Goal: Task Accomplishment & Management: Manage account settings

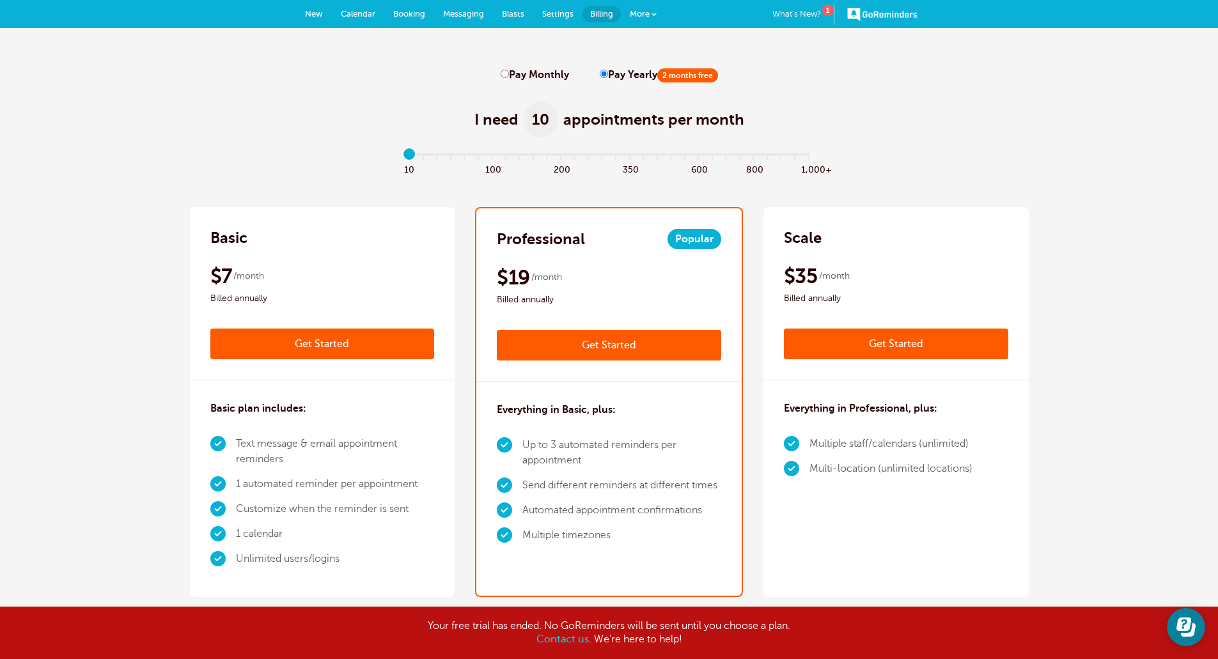
click at [560, 643] on b "Contact us" at bounding box center [562, 640] width 52 height 12
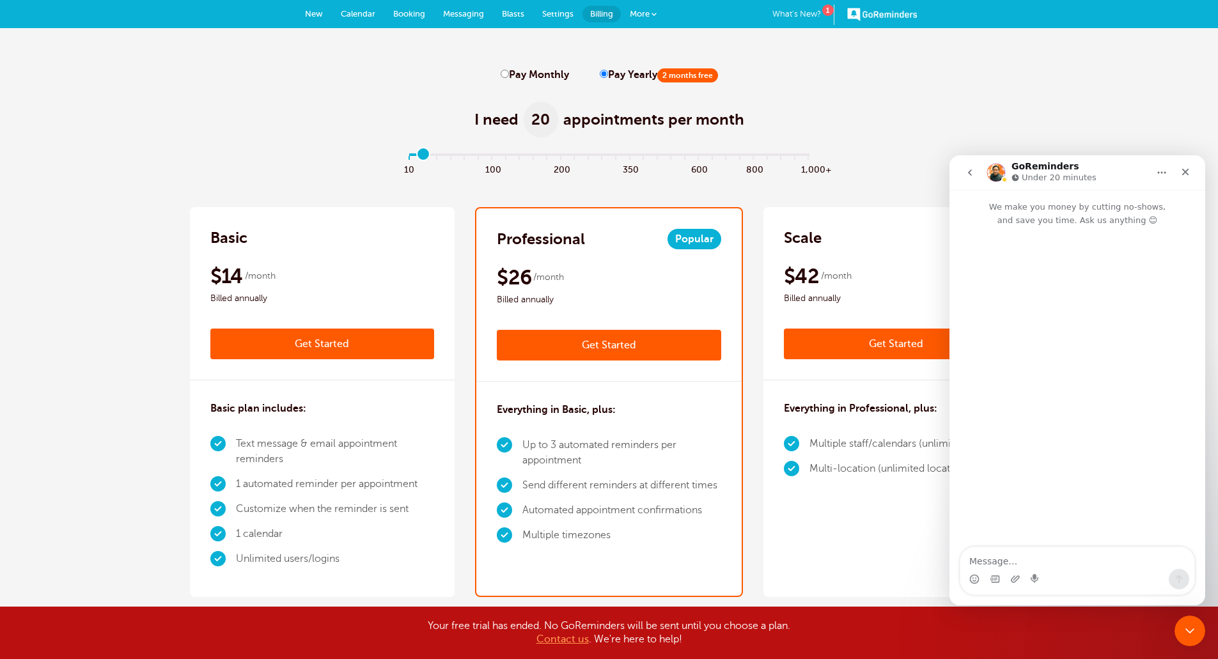
type input "0"
drag, startPoint x: 411, startPoint y: 156, endPoint x: 414, endPoint y: 162, distance: 6.6
click at [414, 159] on input "range" at bounding box center [609, 157] width 414 height 3
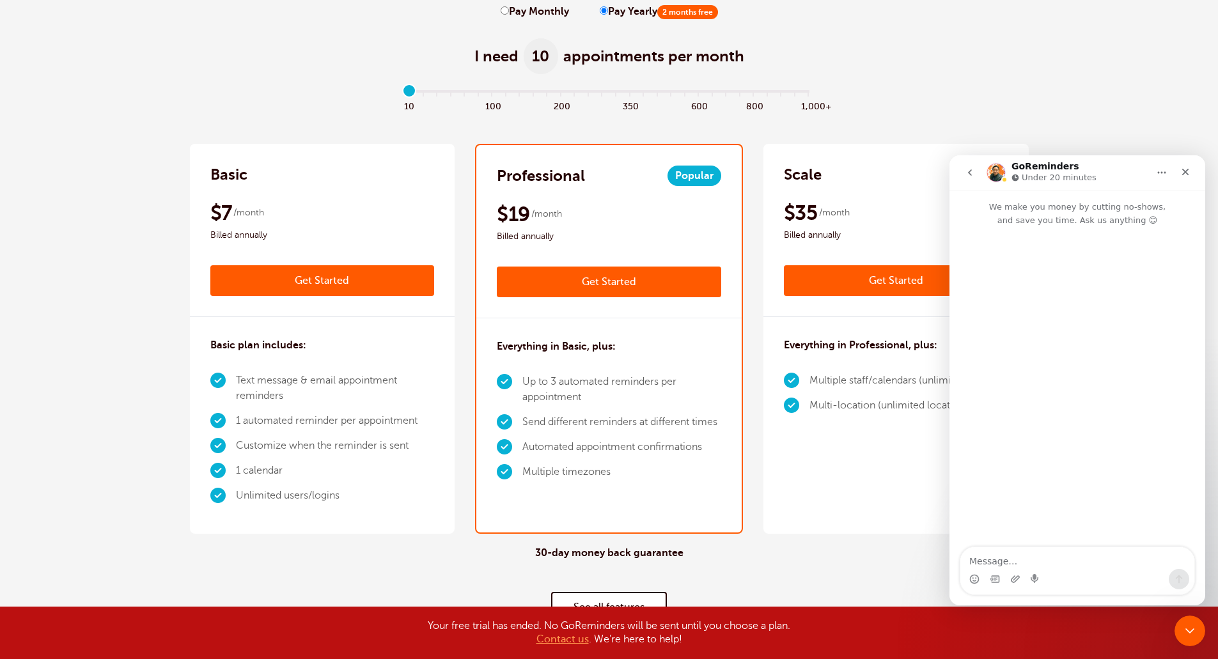
scroll to position [64, 0]
click at [398, 458] on li "1 calendar" at bounding box center [335, 470] width 199 height 25
click at [361, 205] on div "$7 /month Billed annually" at bounding box center [322, 221] width 224 height 43
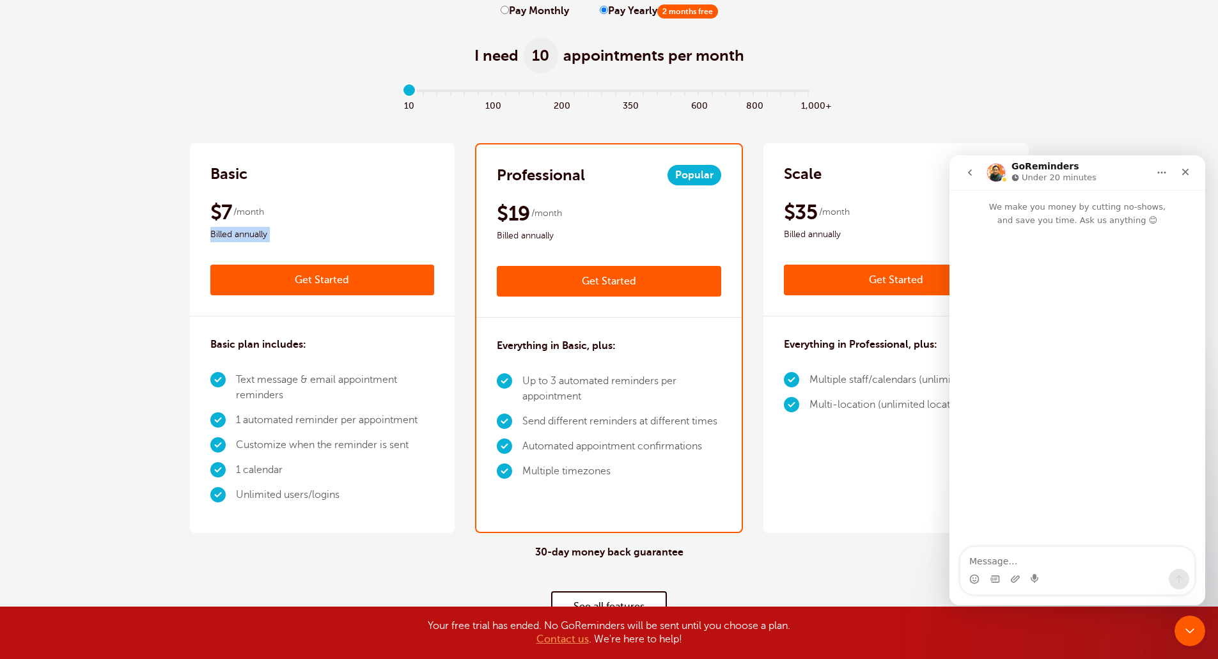
click at [354, 214] on div "$7 /month Billed annually" at bounding box center [322, 221] width 224 height 43
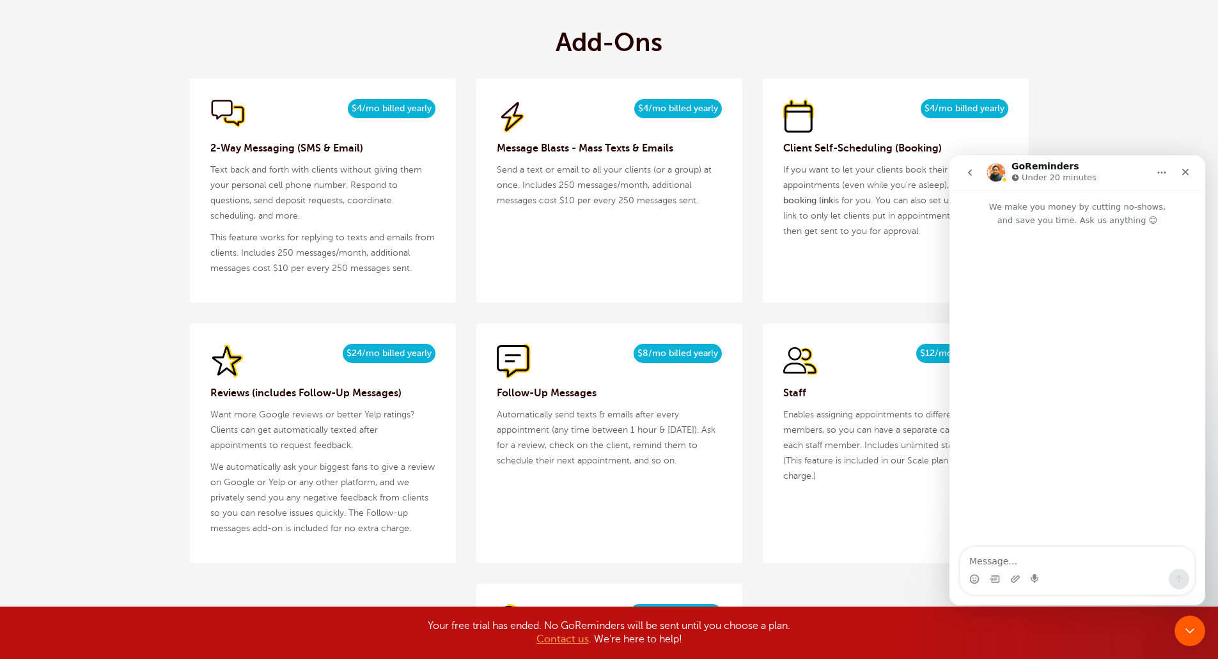
scroll to position [1279, 0]
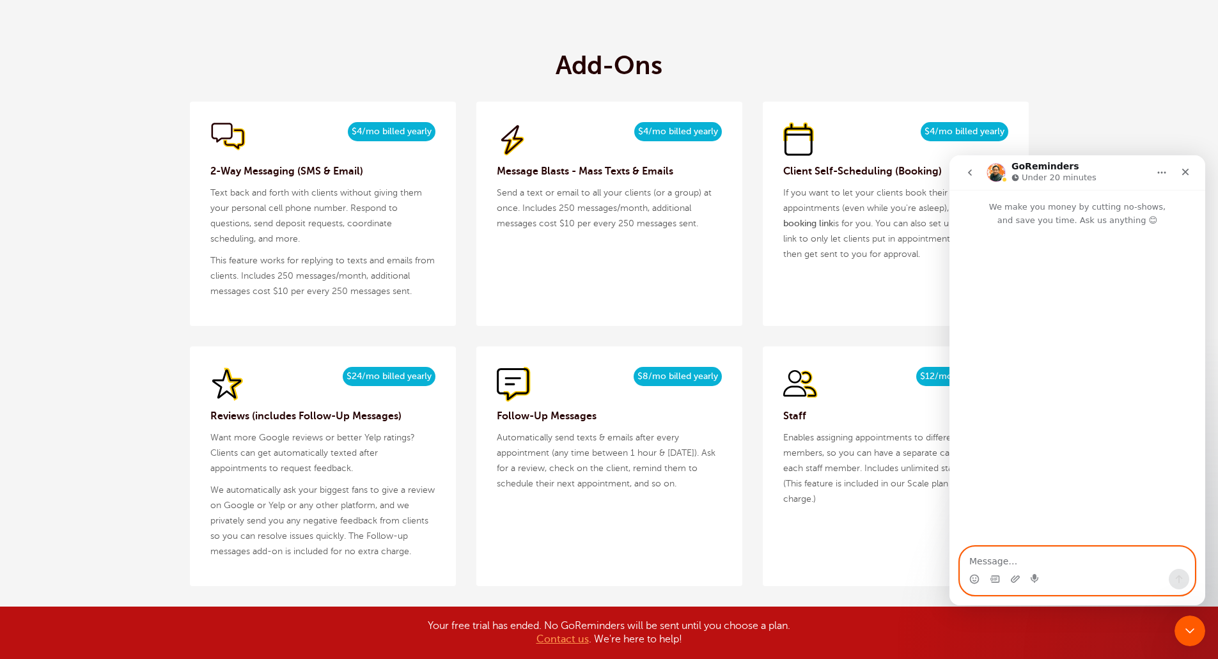
click at [1044, 555] on textarea "Message…" at bounding box center [1077, 558] width 234 height 22
type textarea "Can I please get a call at [PHONE_NUMBER]. Thank you"
click at [1180, 581] on icon "Send a message…" at bounding box center [1179, 579] width 10 height 10
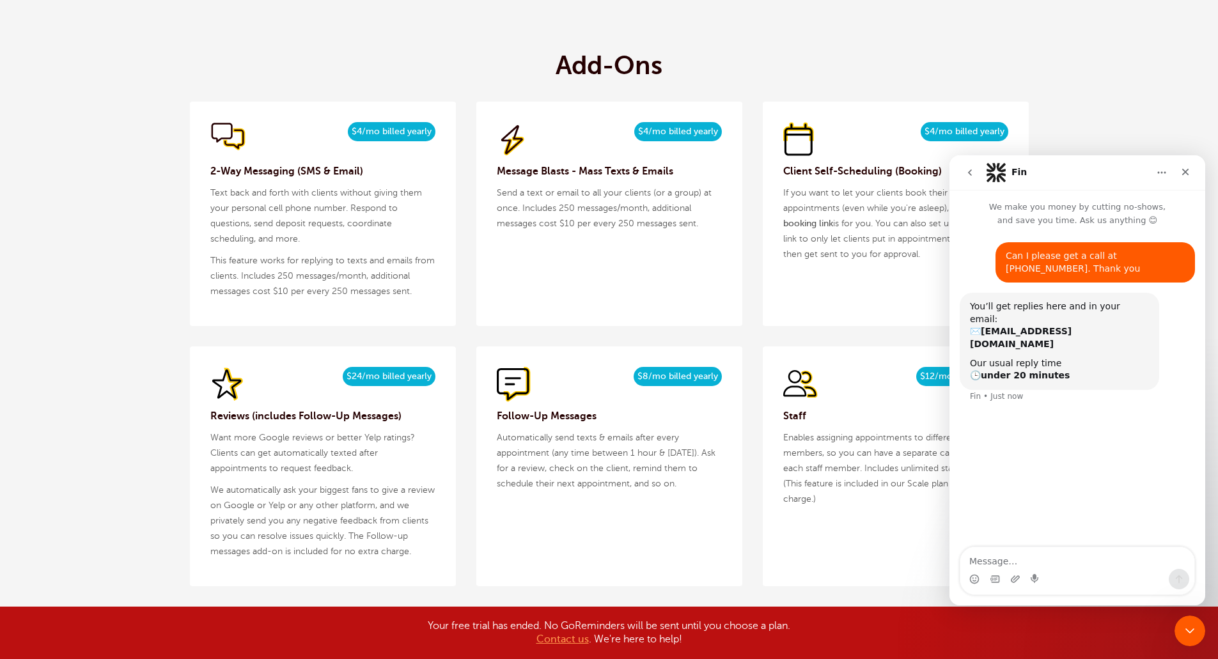
click at [1161, 173] on icon "Home" at bounding box center [1162, 173] width 10 height 10
click at [1186, 172] on icon "Close" at bounding box center [1185, 172] width 7 height 7
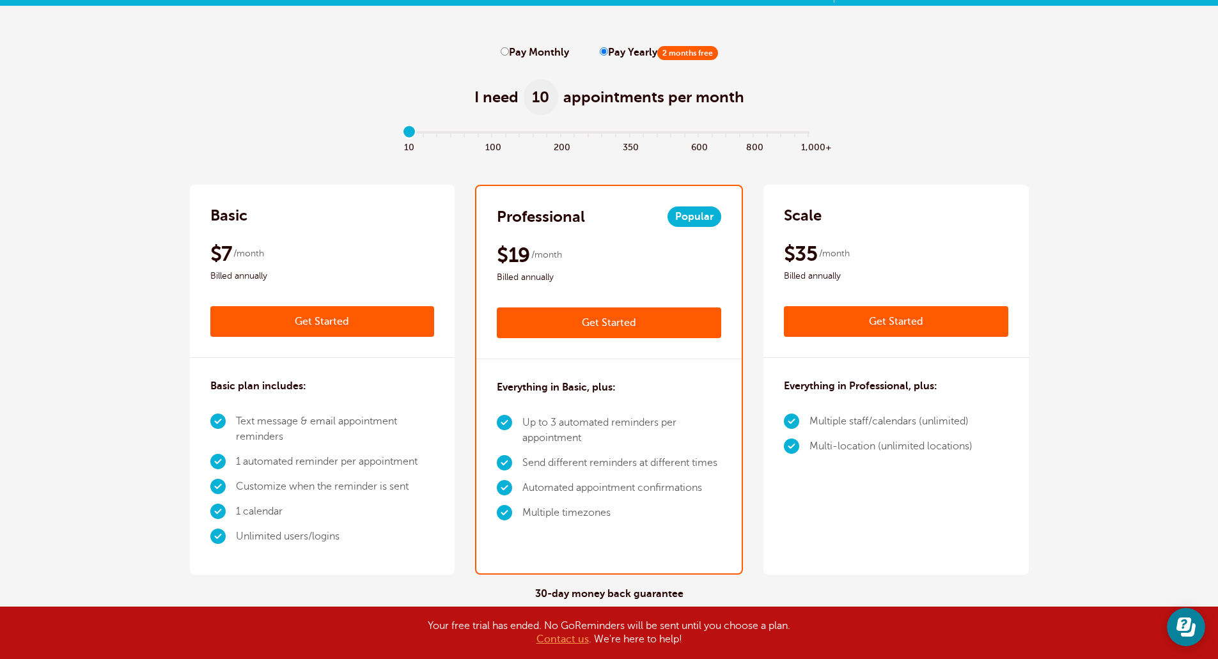
scroll to position [0, 0]
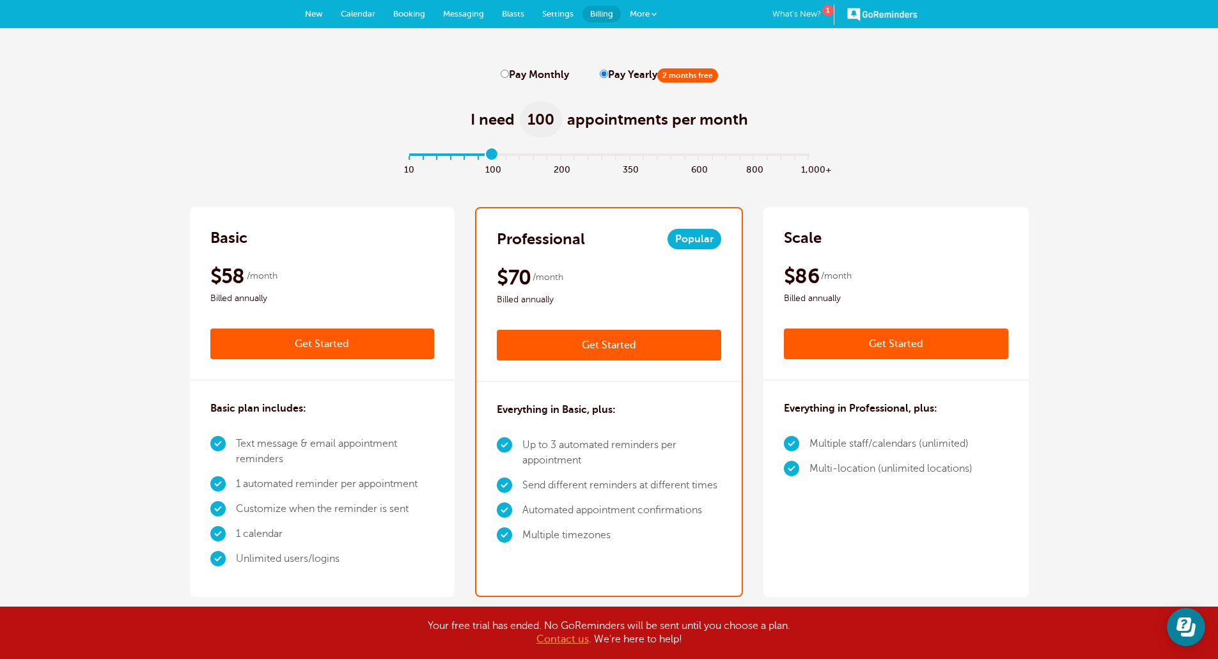
drag, startPoint x: 408, startPoint y: 154, endPoint x: 496, endPoint y: 189, distance: 95.0
click at [496, 159] on input "range" at bounding box center [609, 157] width 414 height 3
click at [492, 157] on input "range" at bounding box center [609, 157] width 414 height 3
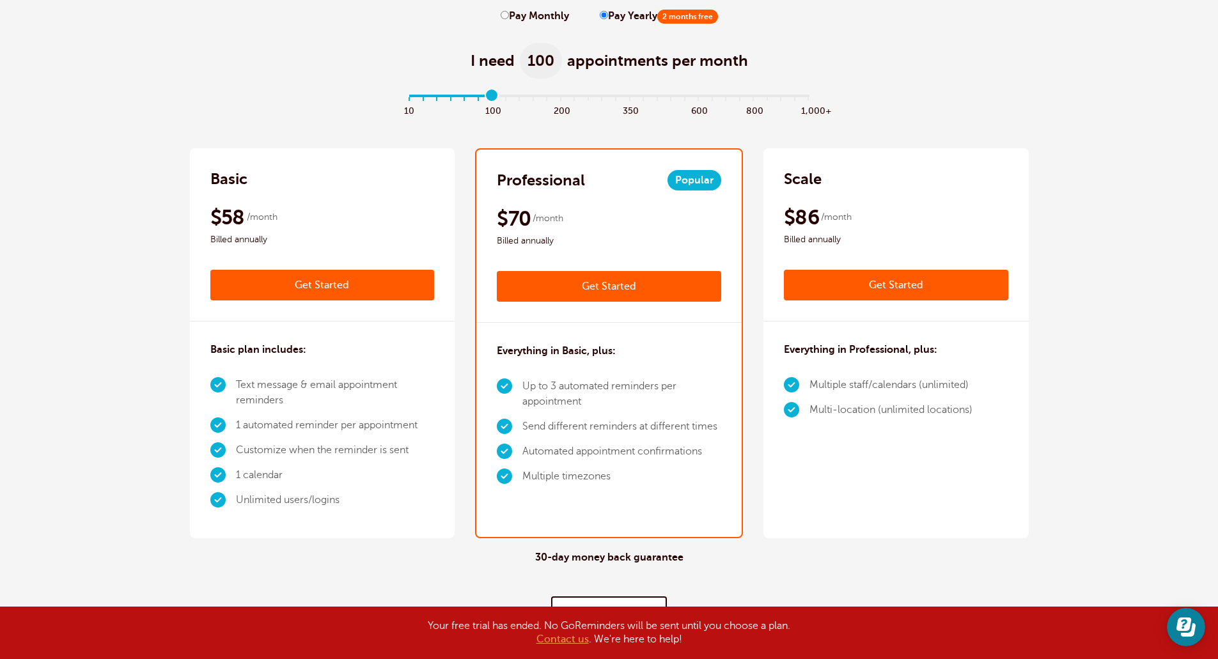
scroll to position [128, 0]
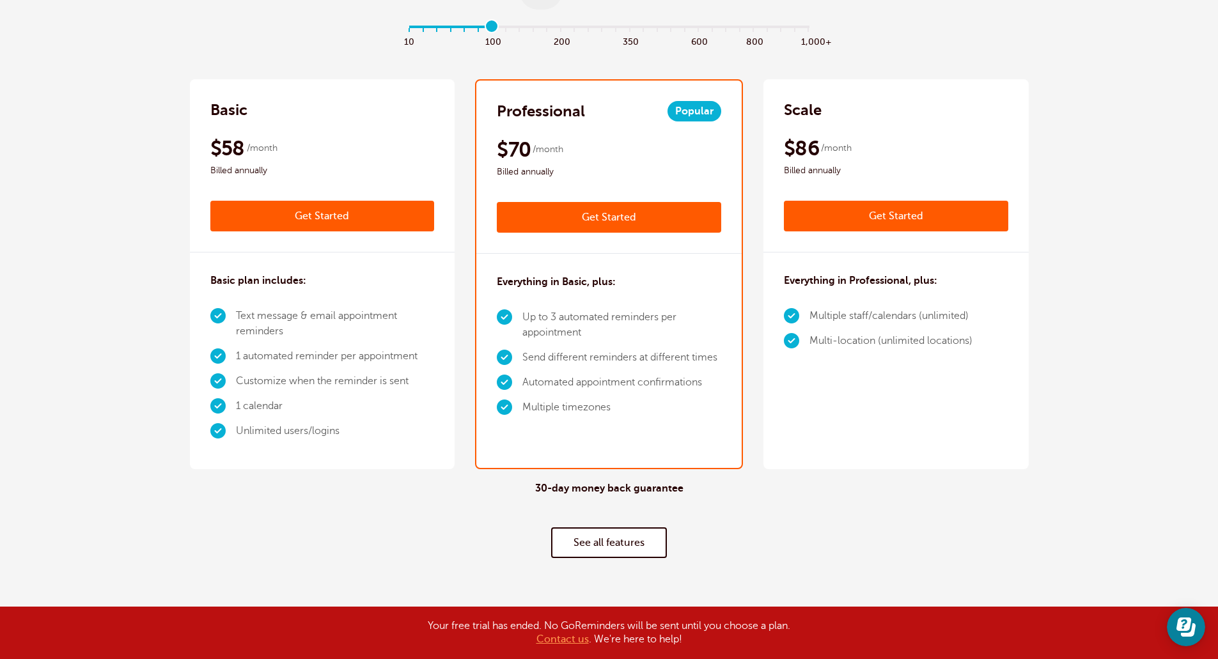
click at [619, 540] on link "See all features" at bounding box center [609, 543] width 116 height 31
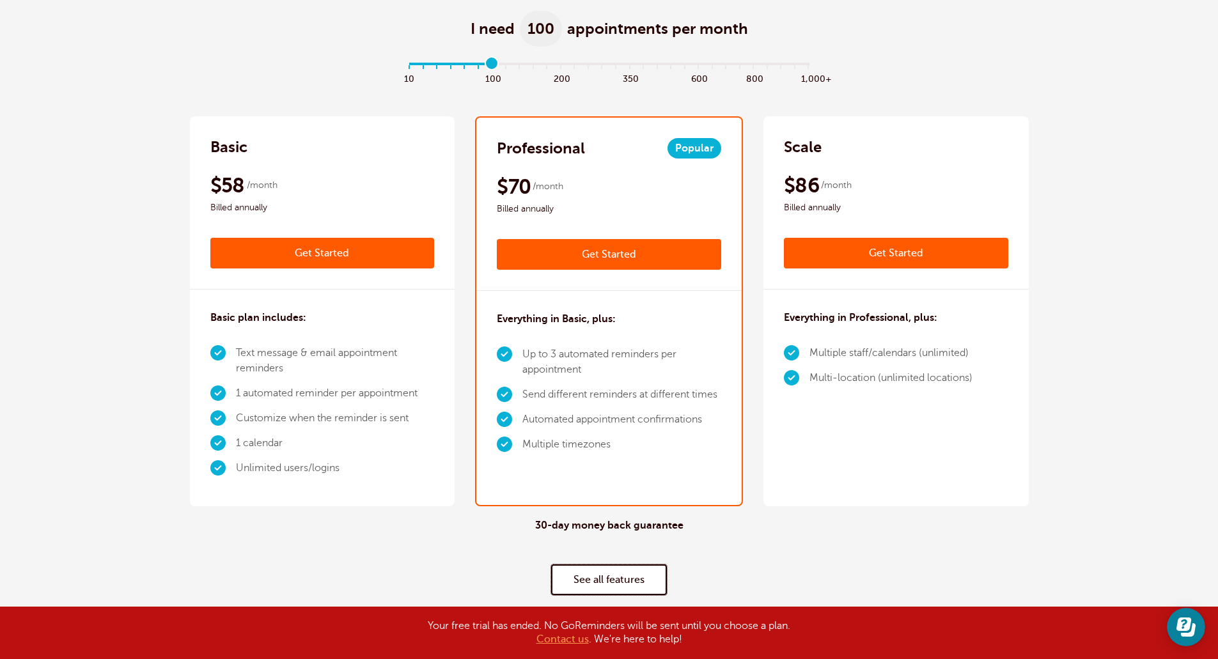
scroll to position [0, 0]
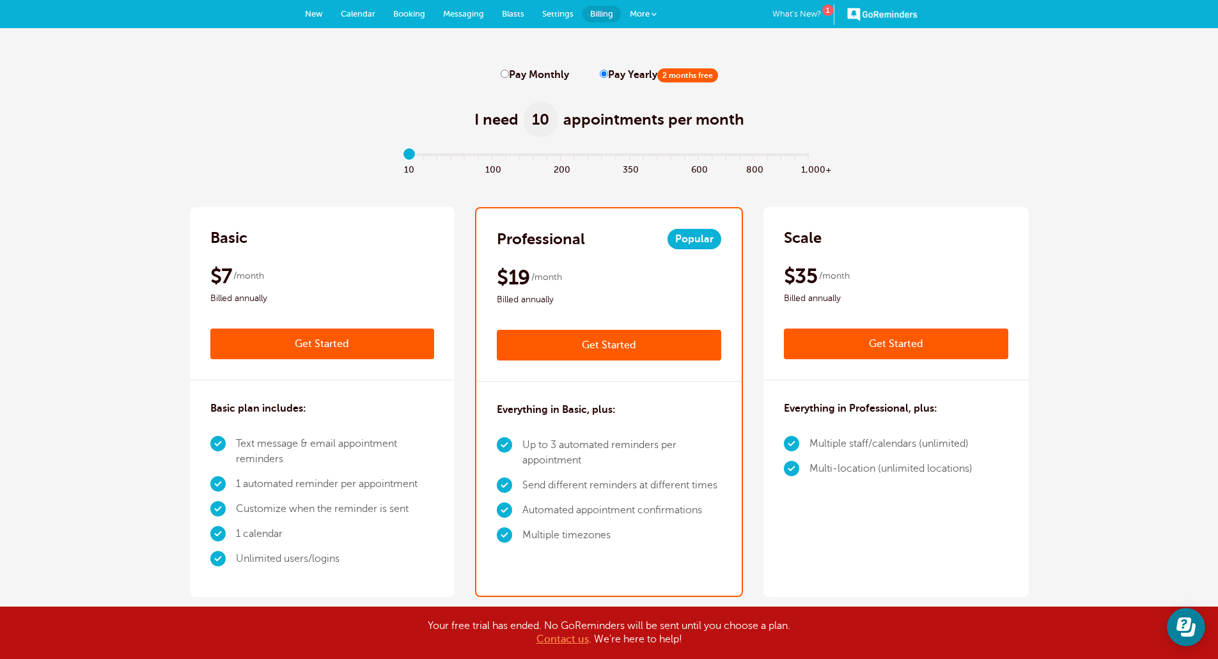
drag, startPoint x: 490, startPoint y: 156, endPoint x: 407, endPoint y: 158, distance: 82.5
click at [407, 158] on input "range" at bounding box center [609, 157] width 414 height 3
drag, startPoint x: 412, startPoint y: 159, endPoint x: 491, endPoint y: 168, distance: 79.9
click at [491, 159] on input "range" at bounding box center [609, 157] width 414 height 3
drag, startPoint x: 490, startPoint y: 157, endPoint x: 442, endPoint y: 166, distance: 48.2
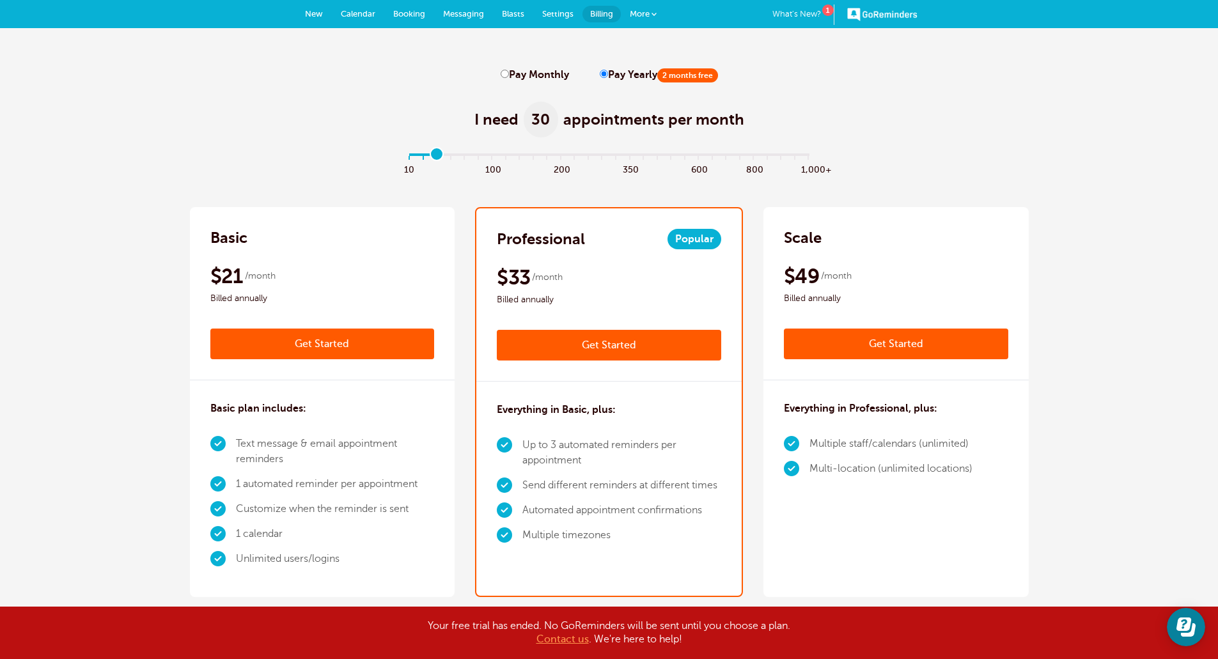
click at [442, 159] on input "range" at bounding box center [609, 157] width 414 height 3
drag, startPoint x: 437, startPoint y: 154, endPoint x: 444, endPoint y: 159, distance: 8.9
type input "3"
click at [444, 159] on input "range" at bounding box center [609, 157] width 414 height 3
click at [305, 12] on span "New" at bounding box center [314, 14] width 18 height 10
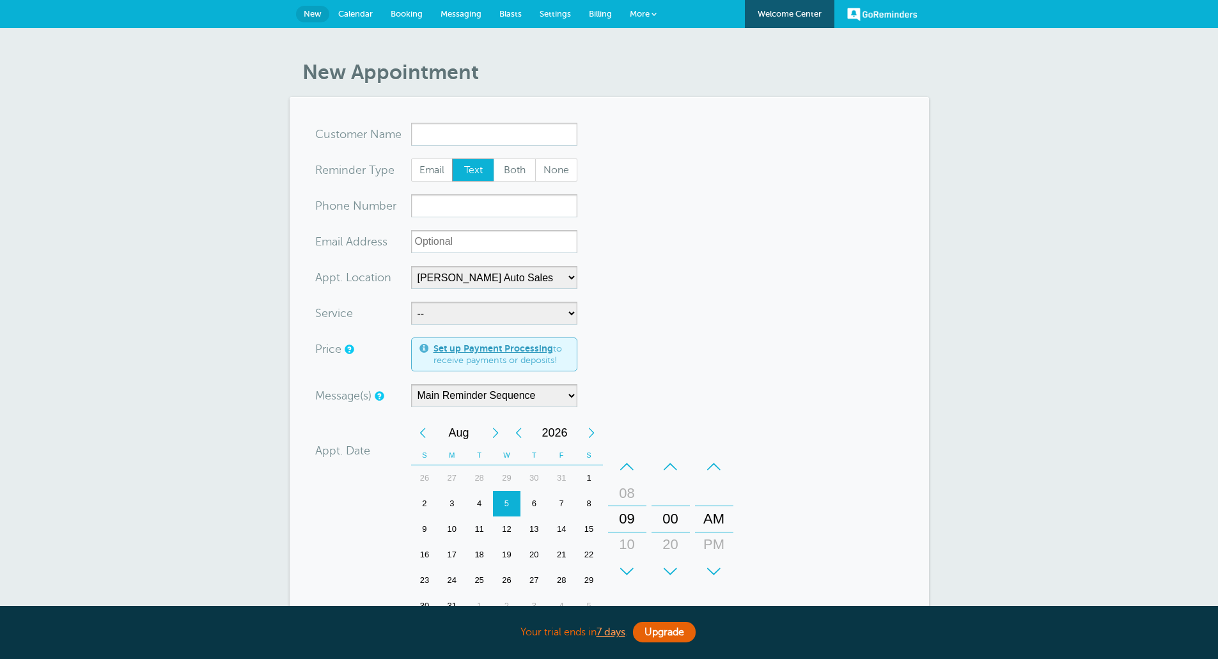
select select "24897"
click at [638, 12] on span "More" at bounding box center [640, 14] width 20 height 10
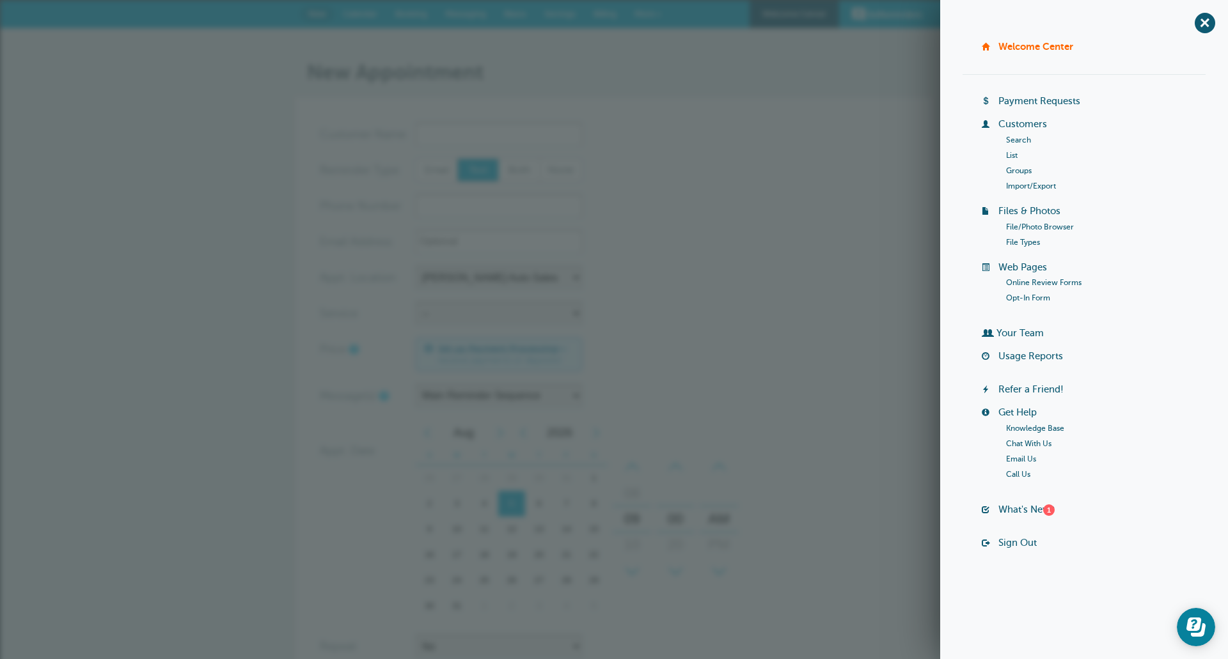
click at [718, 293] on form "You are creating a new customer. To use an existing customer select one from th…" at bounding box center [614, 457] width 588 height 668
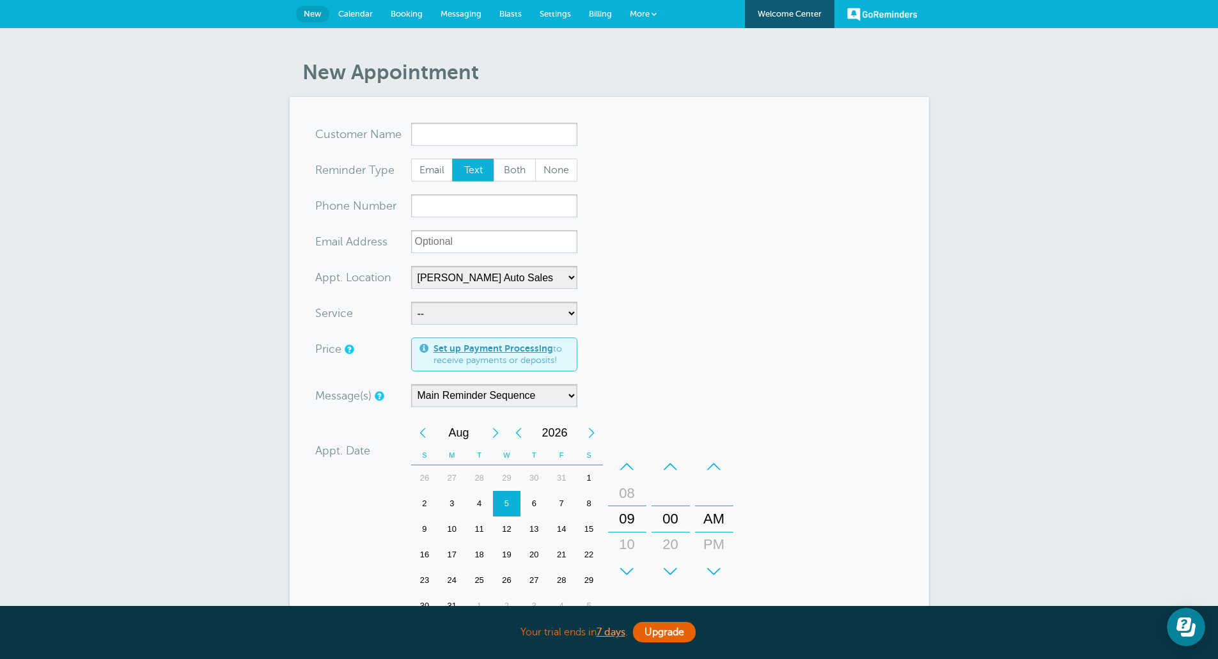
click at [642, 16] on span "More" at bounding box center [640, 14] width 20 height 10
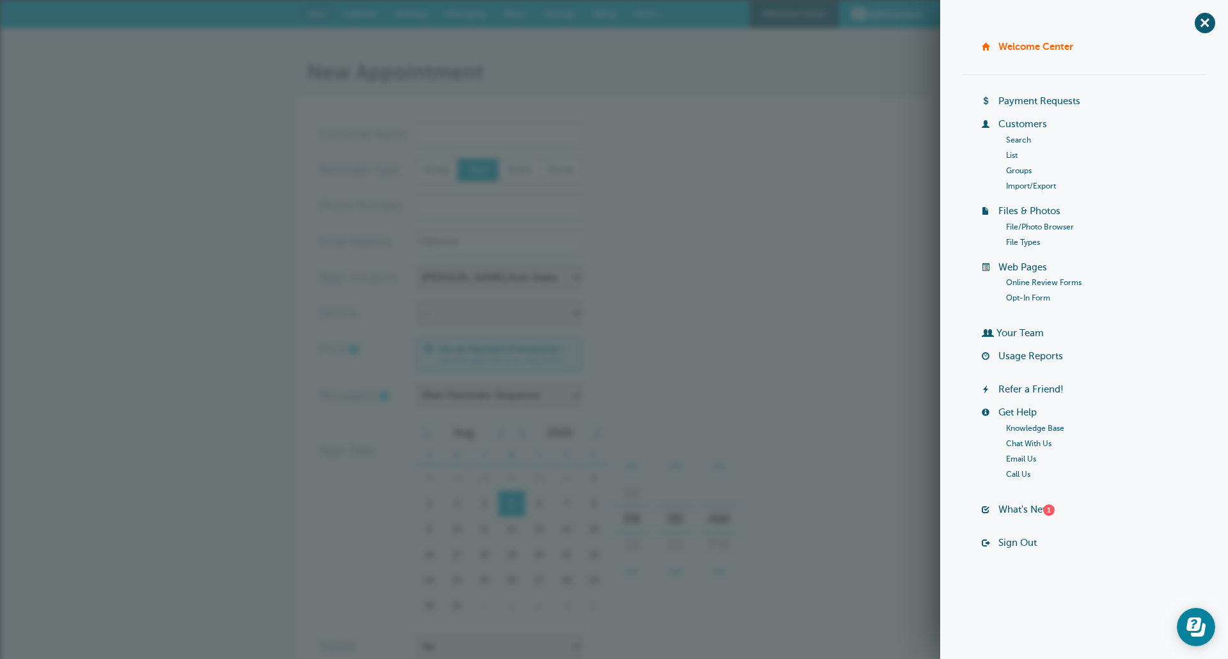
click at [760, 255] on form "You are creating a new customer. To use an existing customer select one from th…" at bounding box center [614, 457] width 588 height 668
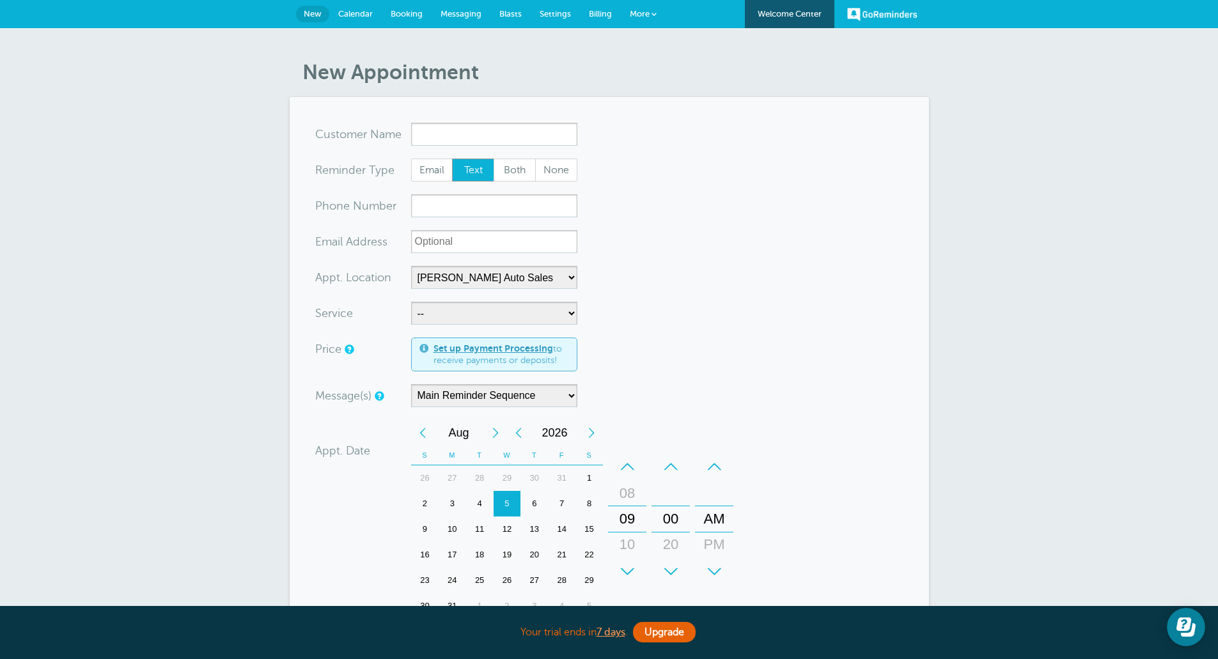
click at [641, 19] on link "More" at bounding box center [643, 14] width 45 height 29
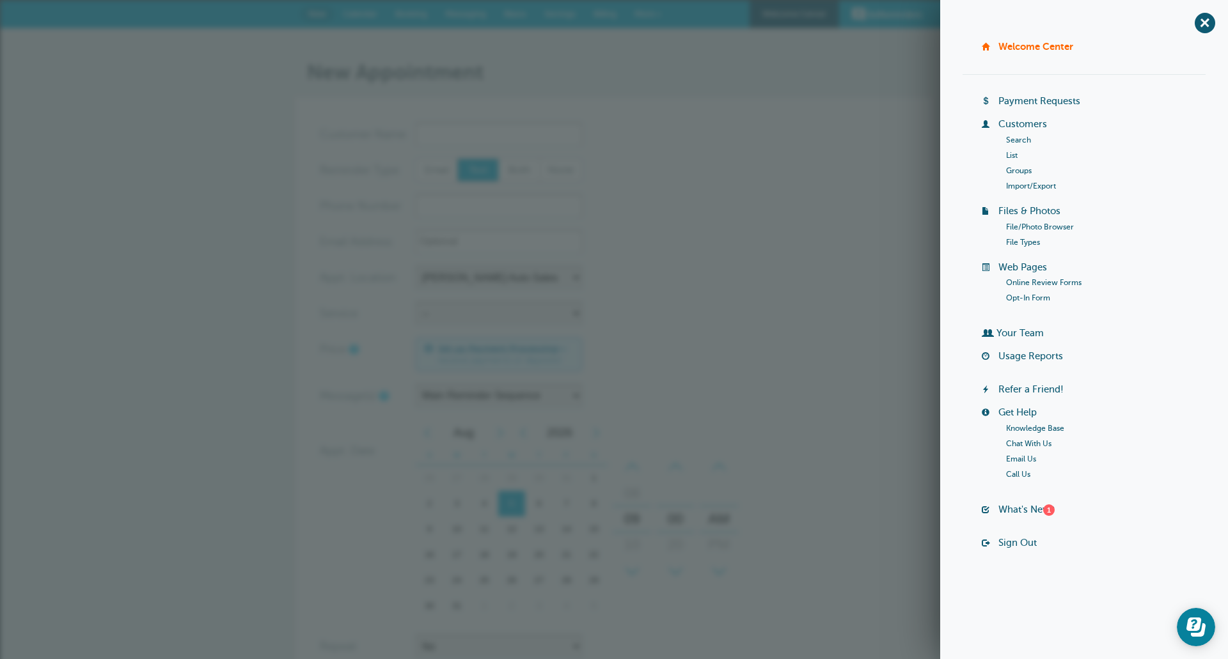
click at [680, 175] on form "You are creating a new customer. To use an existing customer select one from th…" at bounding box center [614, 457] width 588 height 668
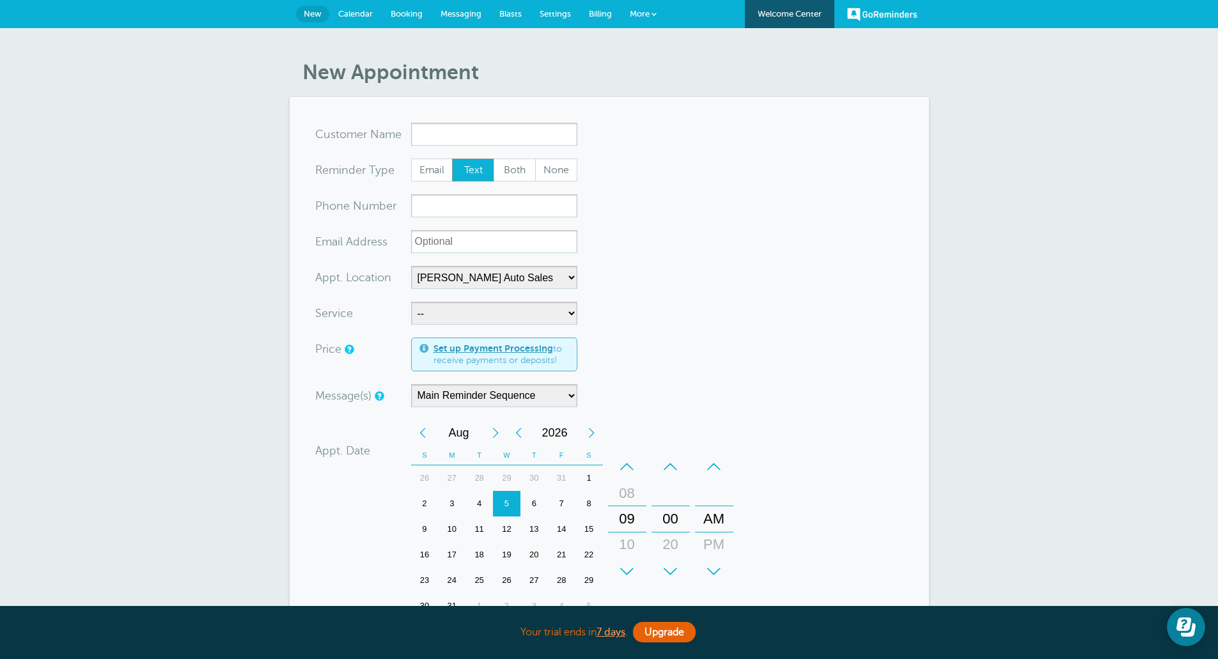
click at [595, 13] on span "Billing" at bounding box center [600, 14] width 23 height 10
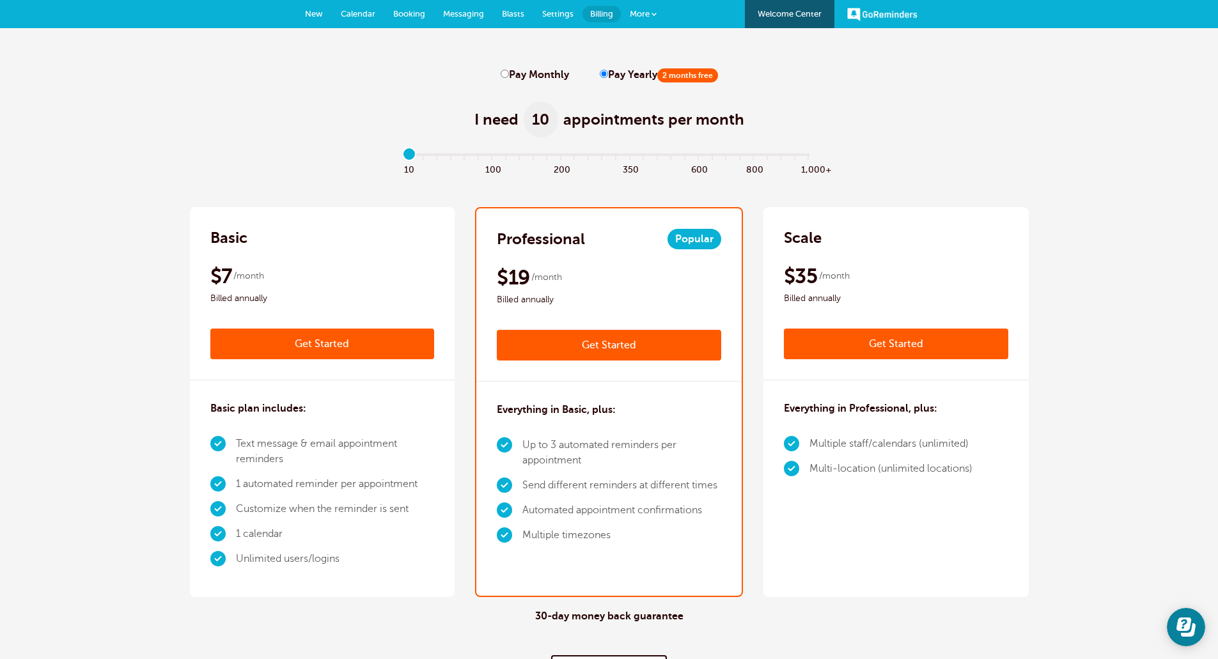
click at [650, 18] on link "More" at bounding box center [643, 14] width 45 height 29
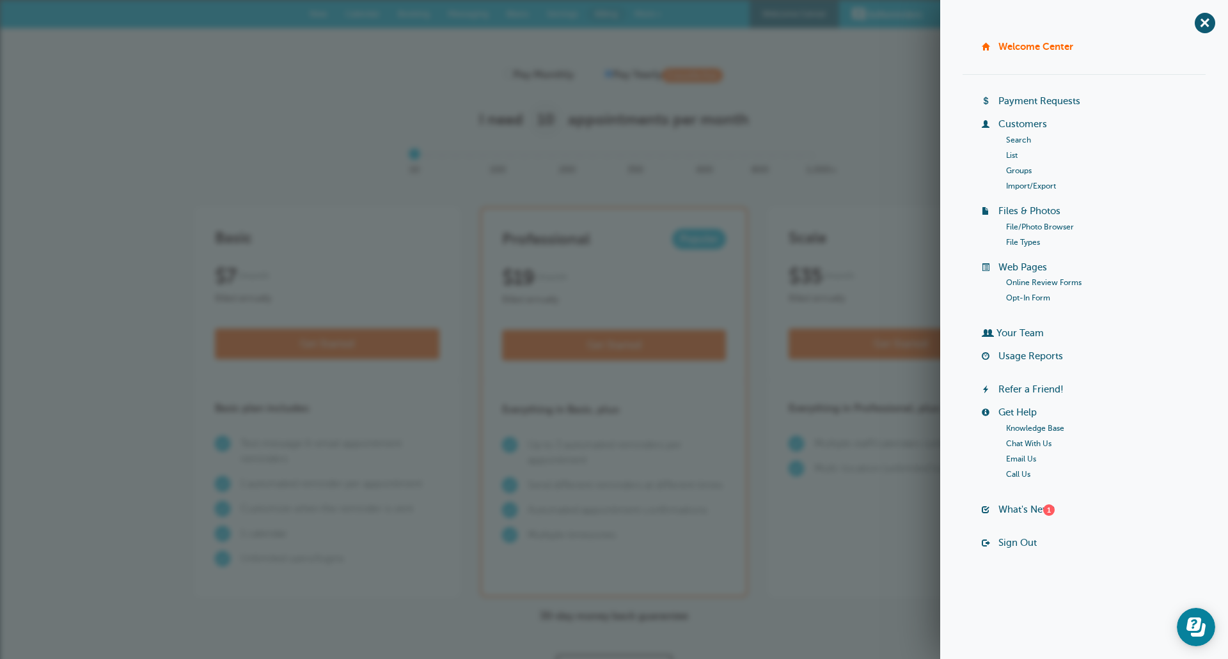
click at [1047, 279] on link "Online Review Forms" at bounding box center [1043, 282] width 75 height 9
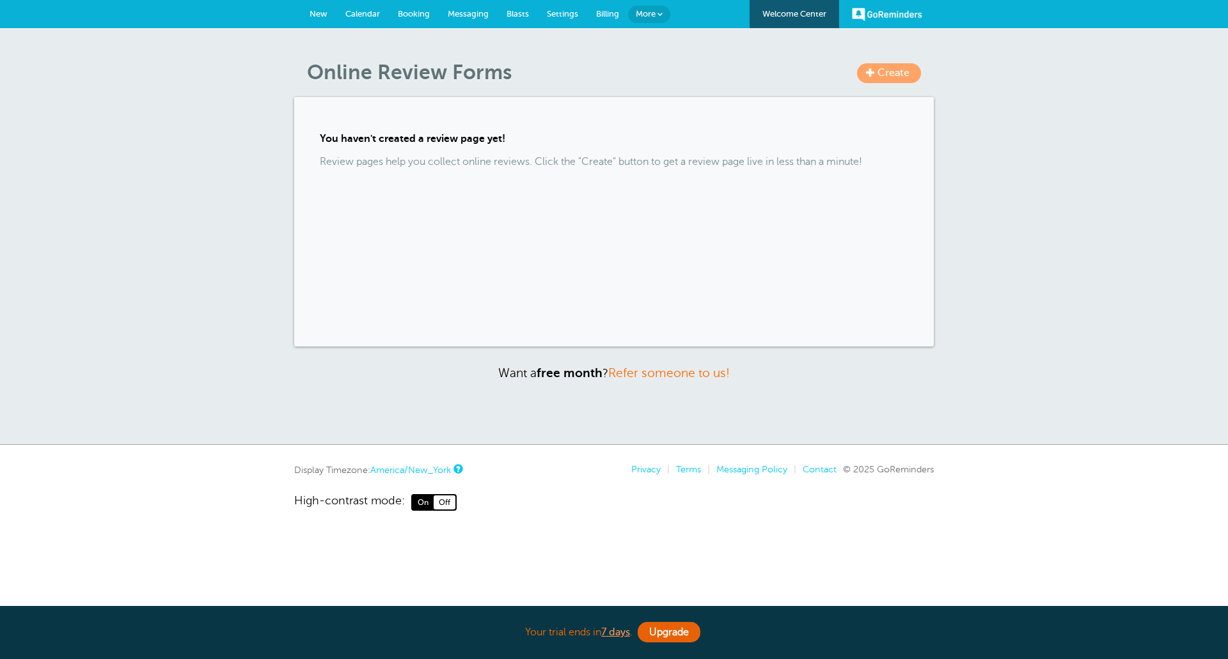
click at [875, 72] on link "Create" at bounding box center [889, 73] width 64 height 20
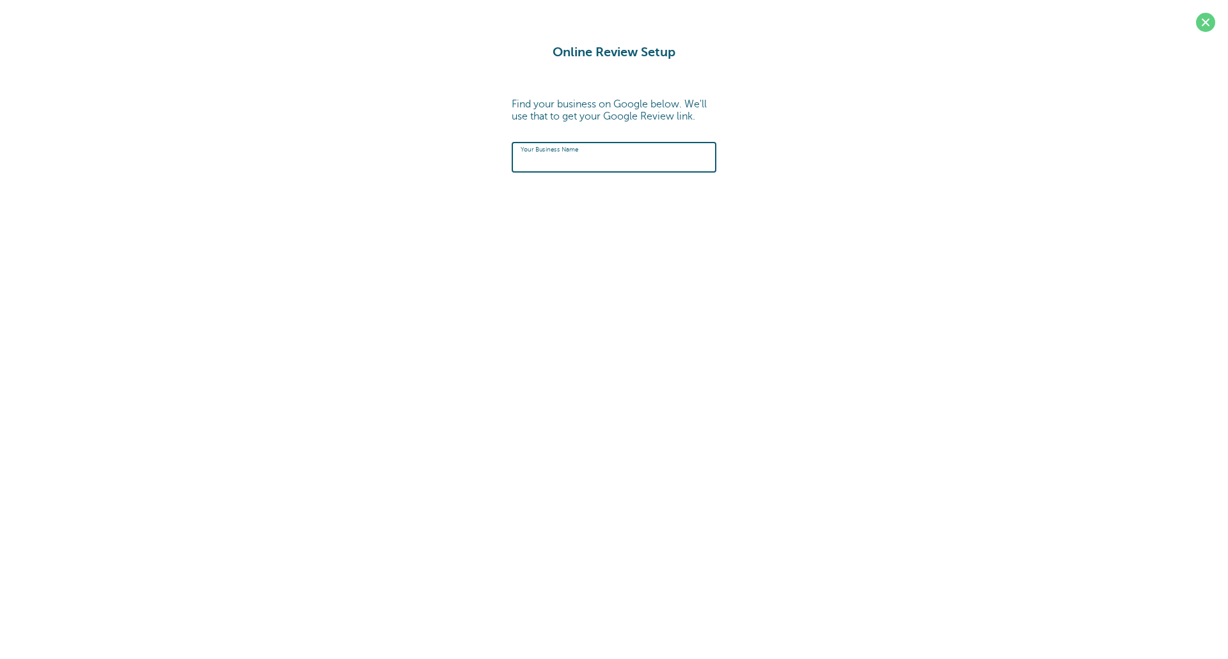
click at [593, 165] on input "text" at bounding box center [614, 156] width 187 height 27
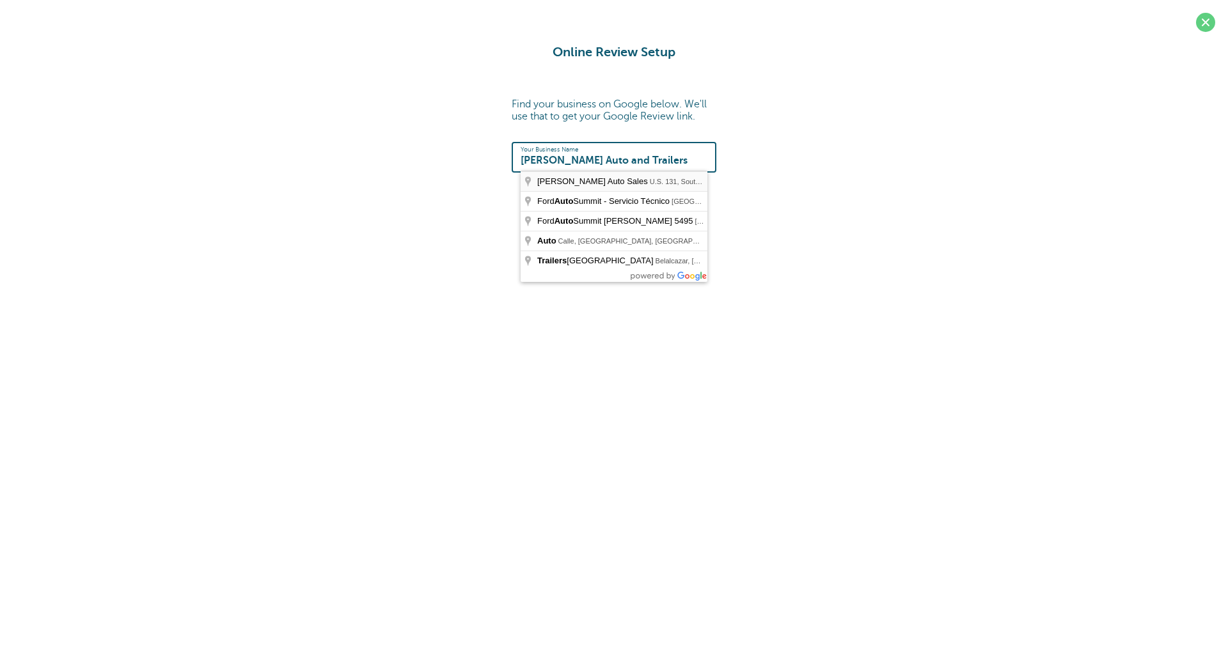
type input "[PERSON_NAME] Auto Sales, U.S. 131, South [PERSON_NAME], [GEOGRAPHIC_DATA], [GE…"
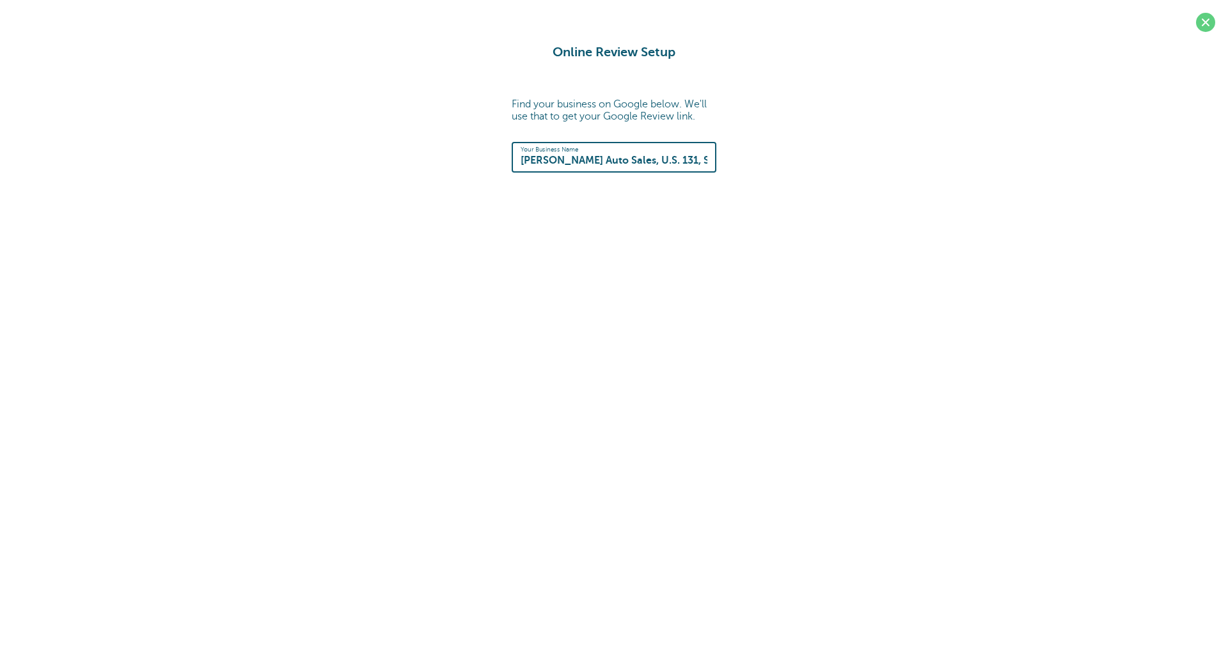
type input "[URL][DOMAIN_NAME]"
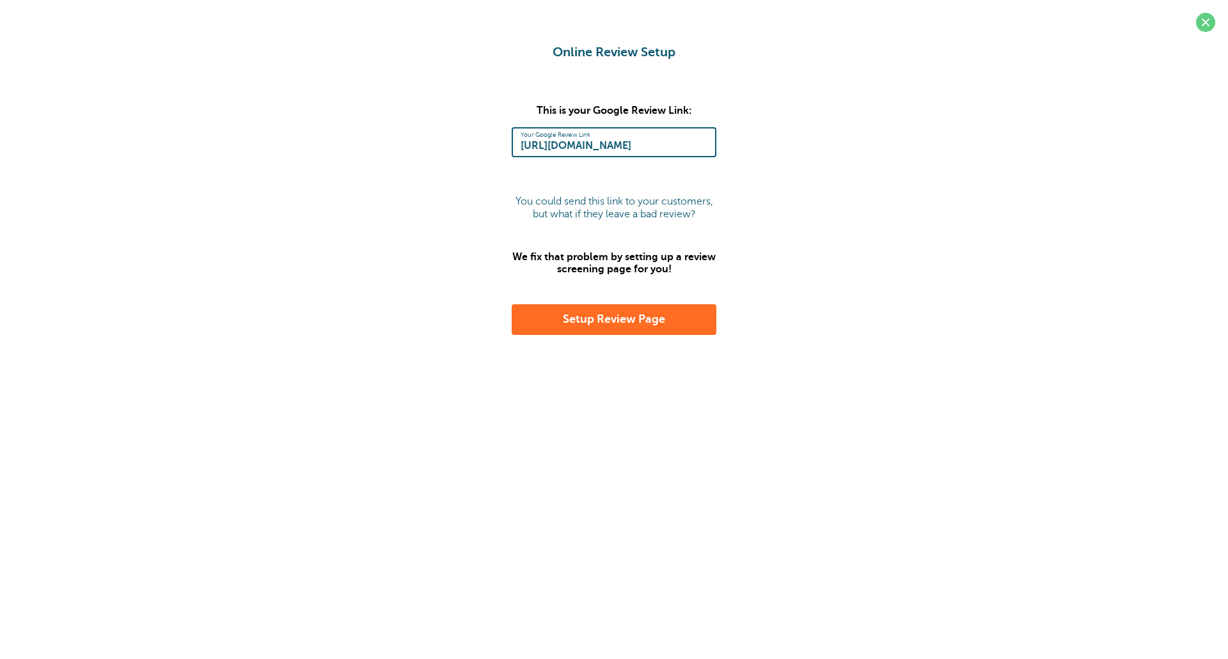
click at [628, 324] on button "Setup Review Page" at bounding box center [614, 319] width 205 height 31
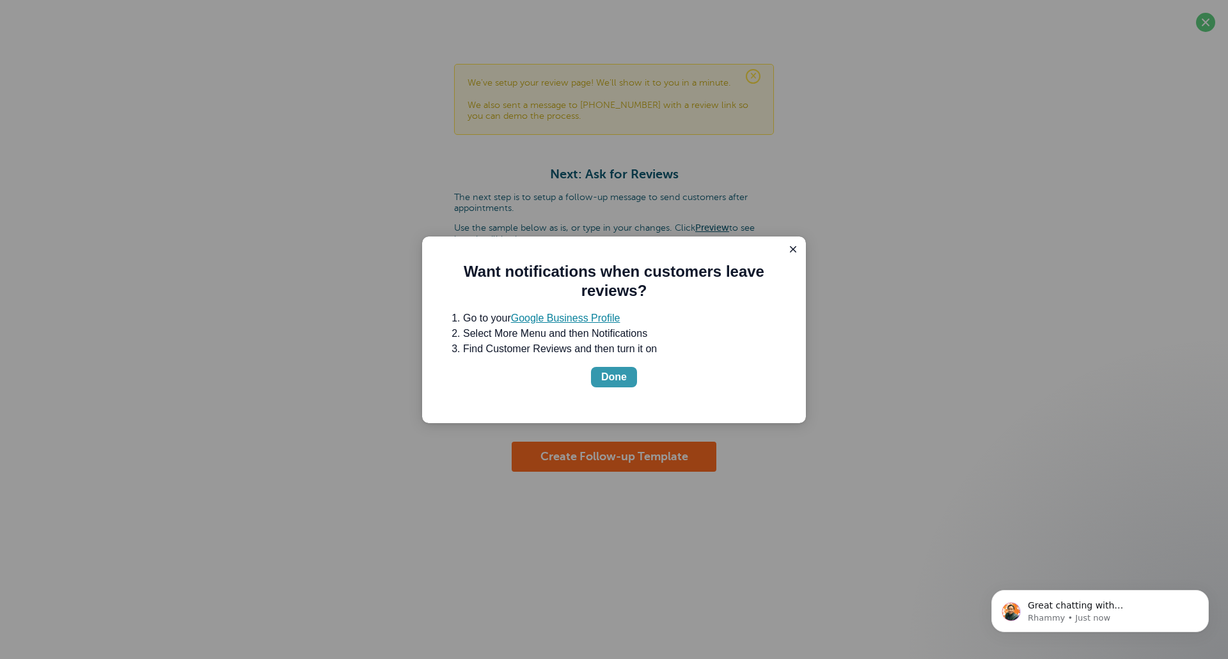
click at [614, 379] on div "Done" at bounding box center [614, 377] width 26 height 15
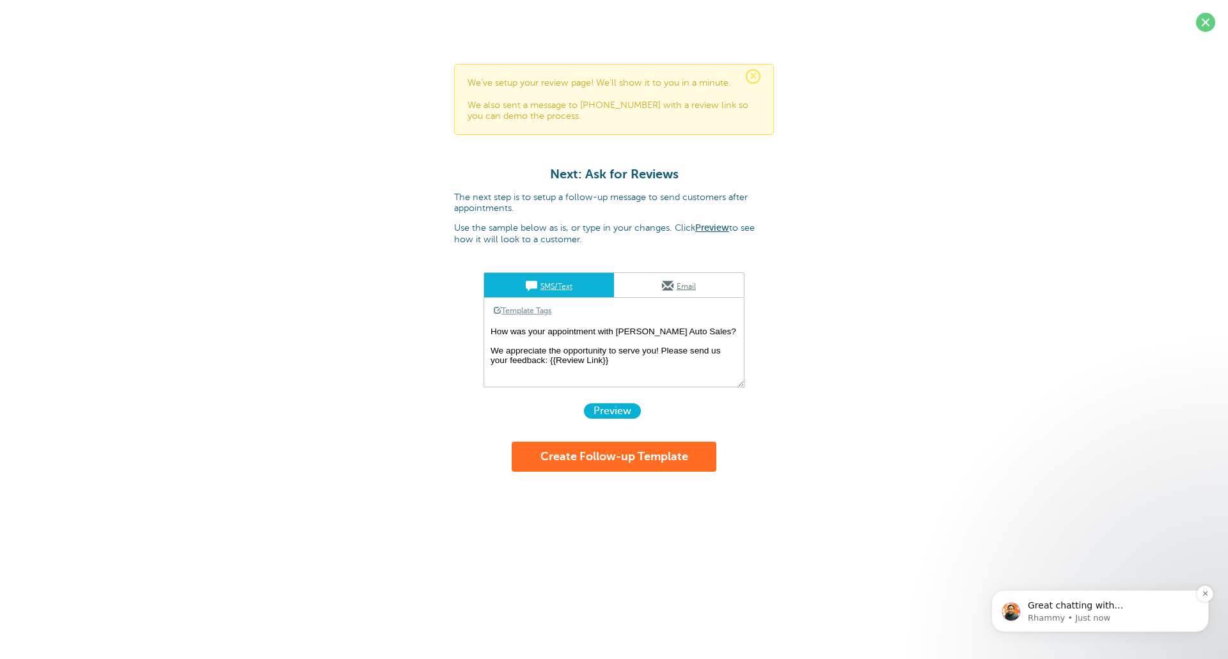
click at [1083, 605] on p "Great chatting with [PERSON_NAME]! Your trial has been extended for another wee…" at bounding box center [1110, 606] width 165 height 13
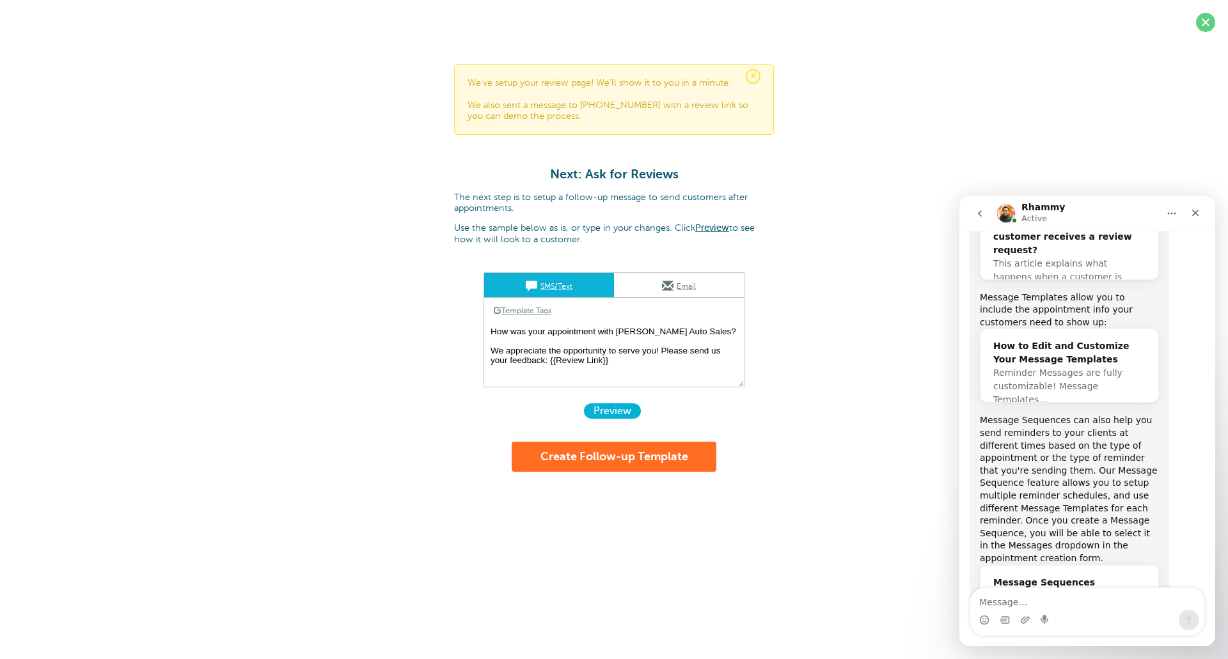
scroll to position [521, 0]
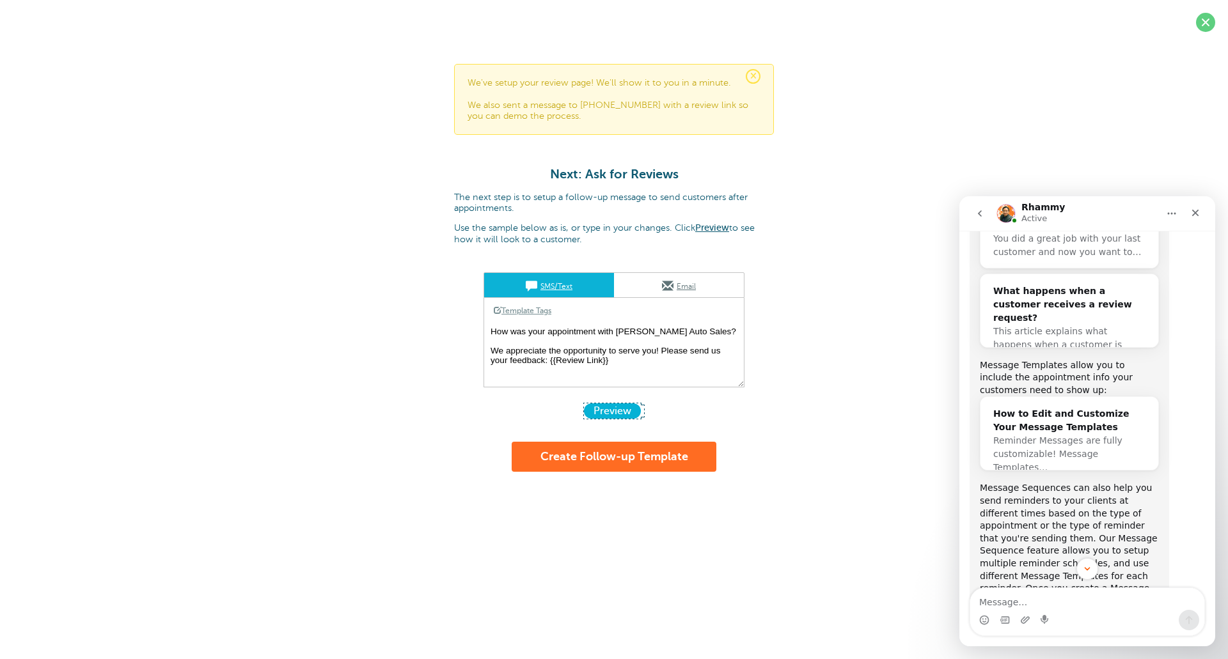
click at [634, 414] on span "Preview" at bounding box center [612, 410] width 57 height 15
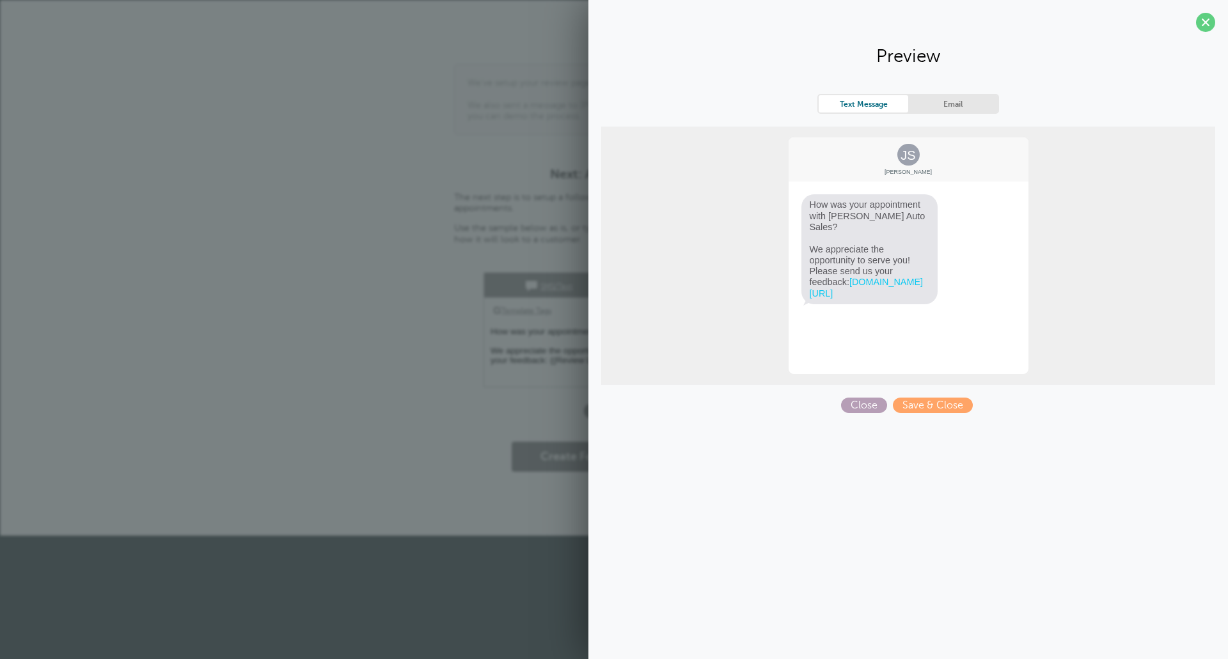
click at [879, 409] on span "Close" at bounding box center [864, 405] width 46 height 15
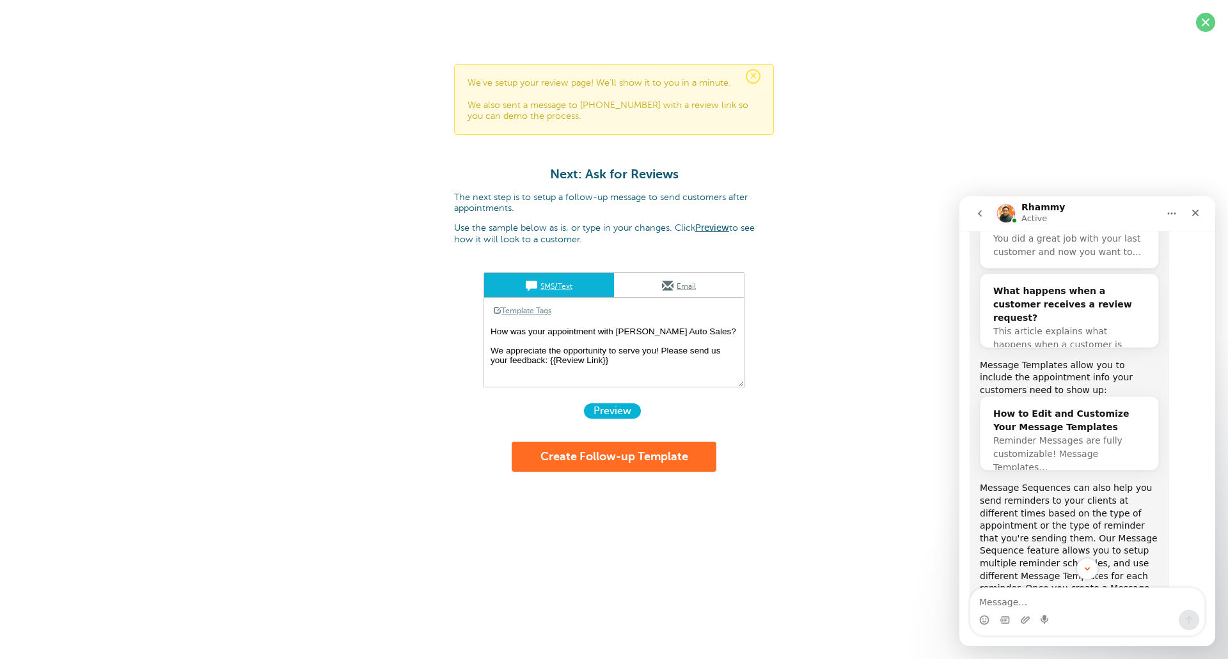
click at [619, 458] on button "Create Follow-up Template" at bounding box center [614, 457] width 205 height 31
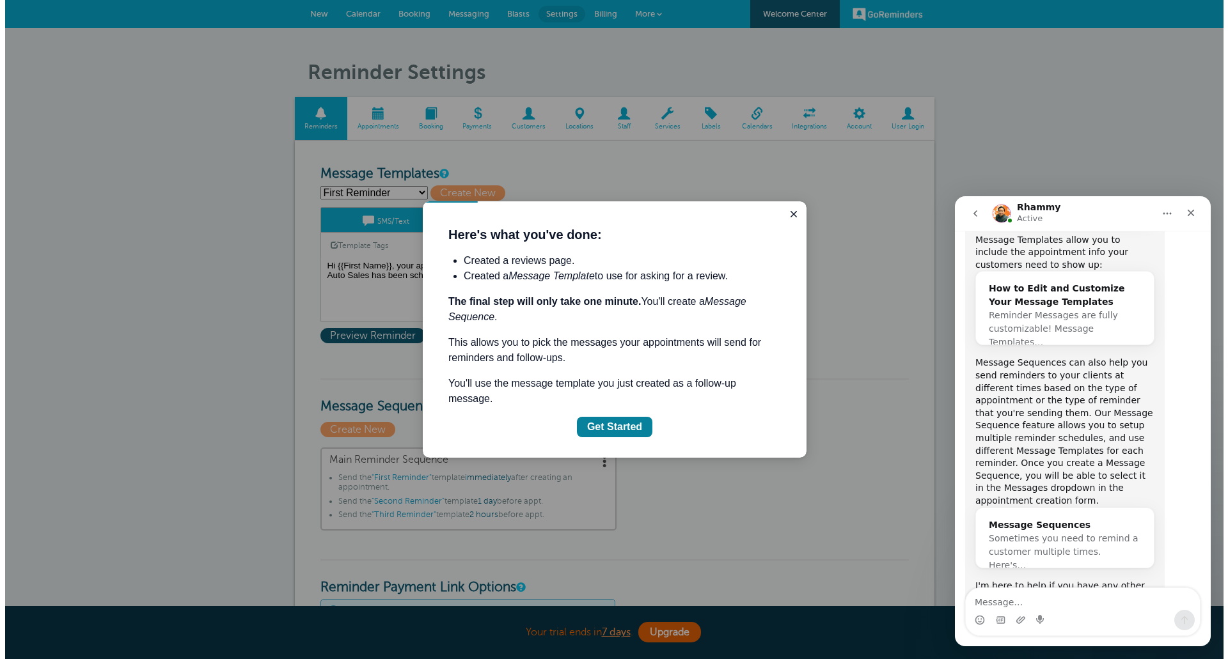
scroll to position [627, 0]
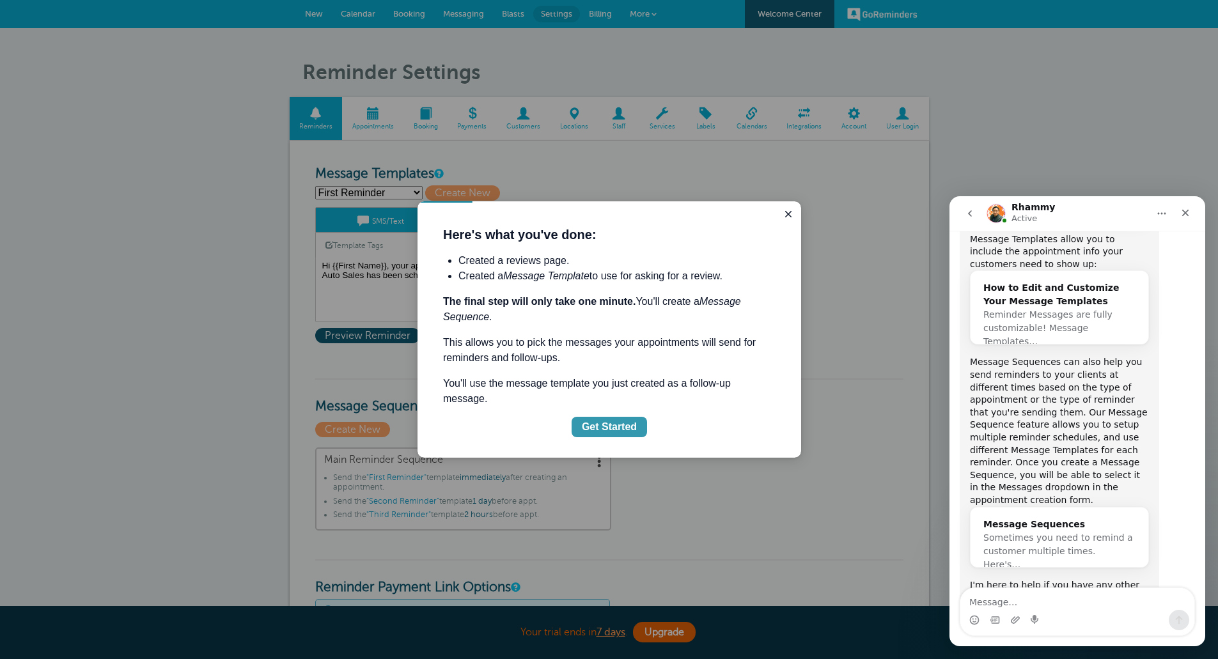
click at [602, 419] on div "Get Started" at bounding box center [609, 426] width 55 height 15
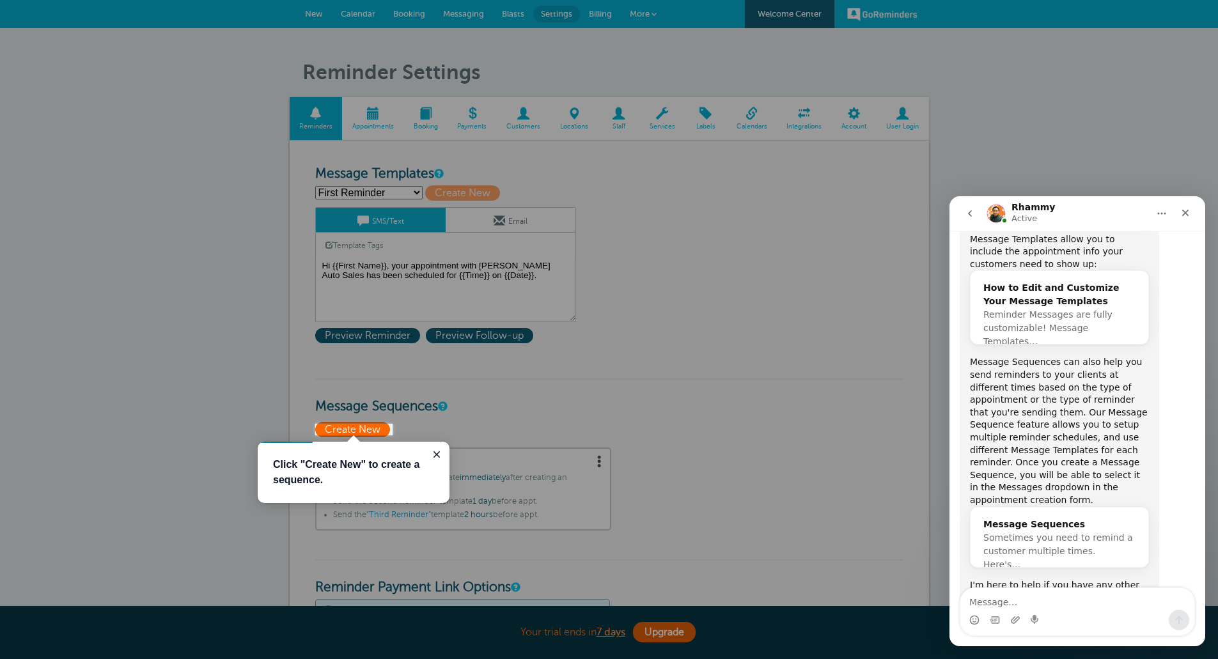
click at [356, 430] on span "Create New" at bounding box center [352, 429] width 75 height 15
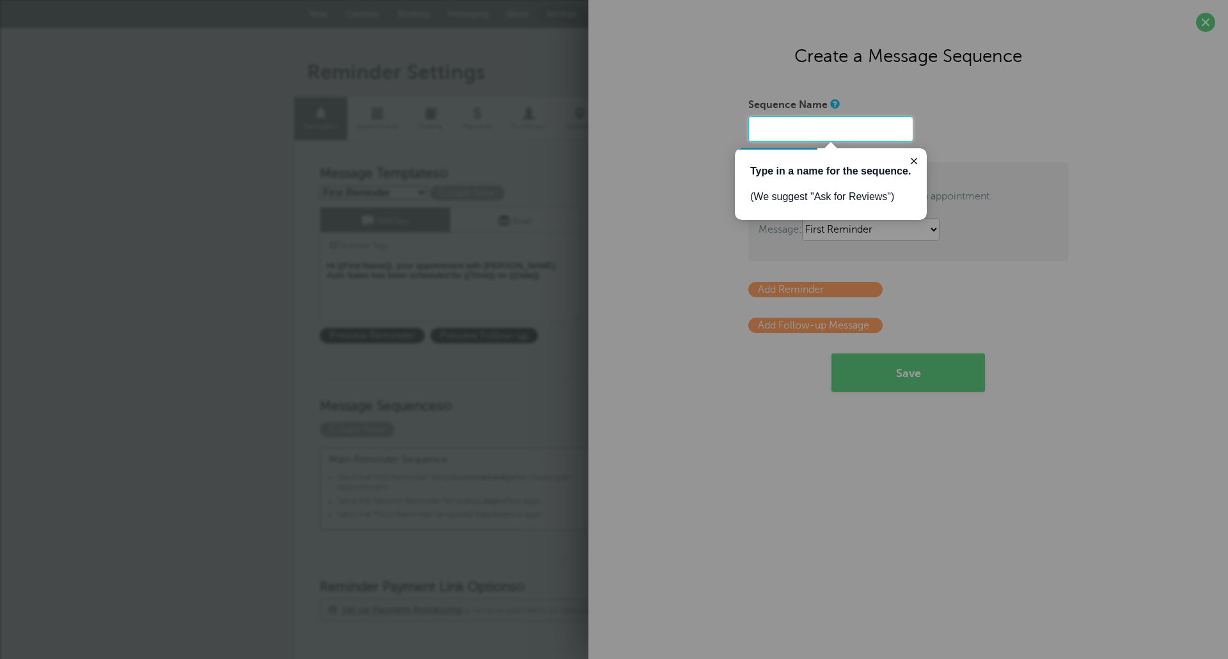
click at [833, 136] on input "Sequence Name" at bounding box center [830, 129] width 165 height 26
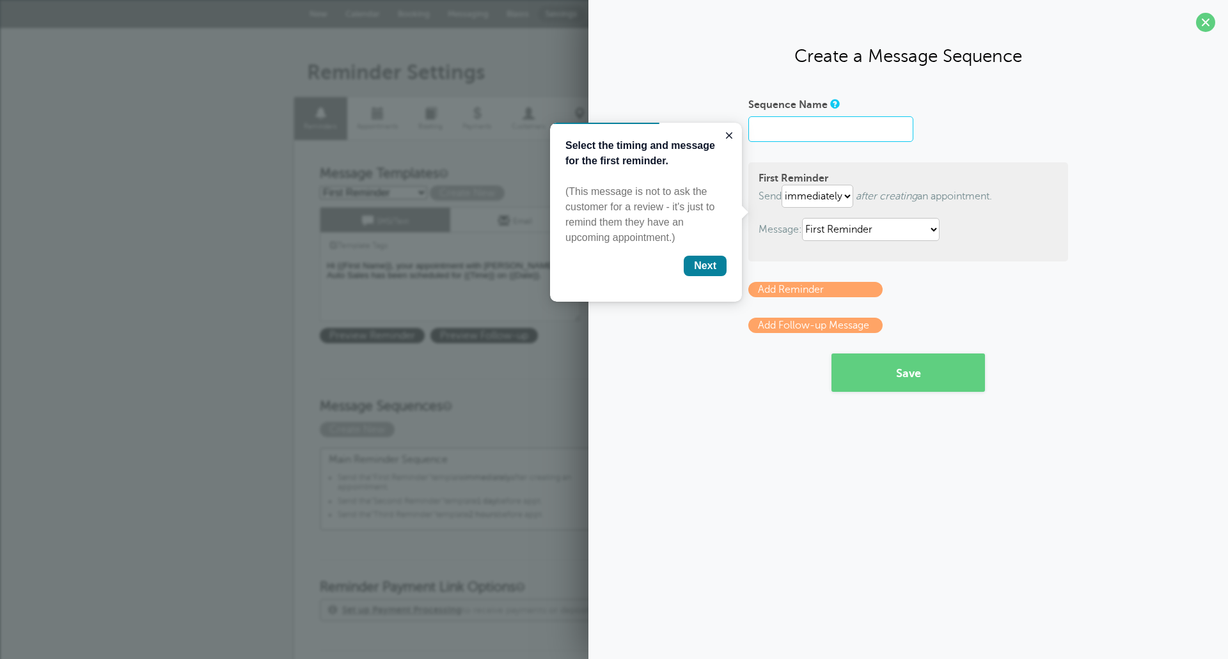
click at [830, 126] on input "Sequence Name" at bounding box center [830, 129] width 165 height 26
click at [1206, 20] on span at bounding box center [1205, 22] width 19 height 19
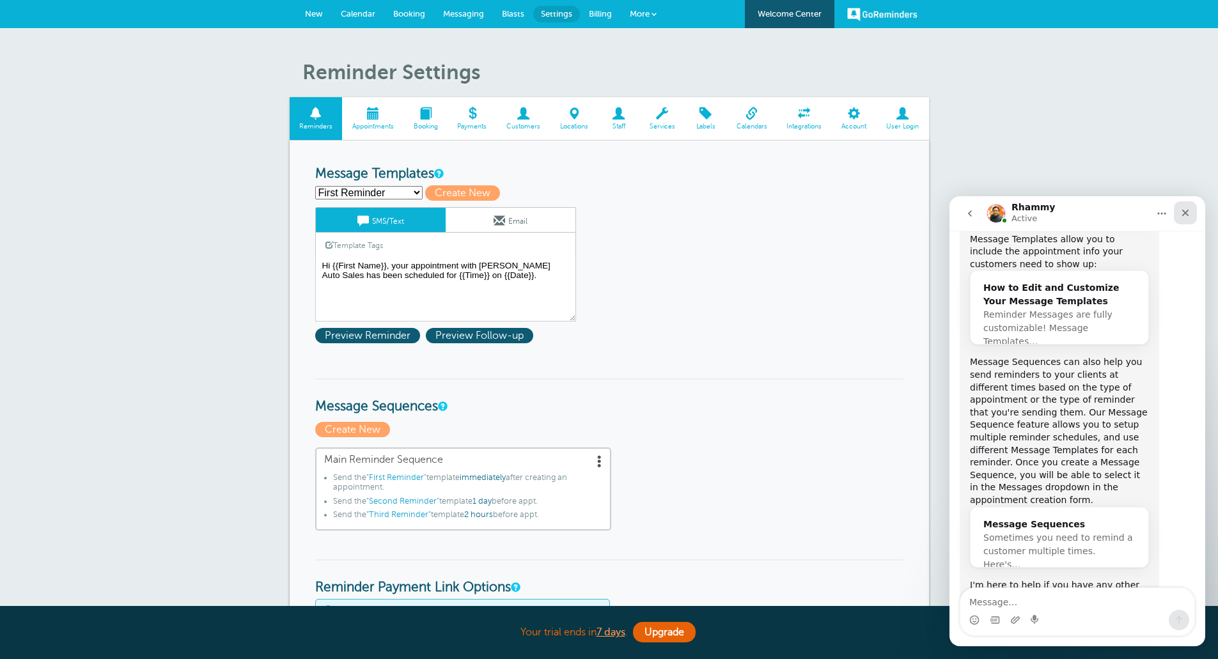
click at [1184, 207] on div "Close" at bounding box center [1185, 212] width 23 height 23
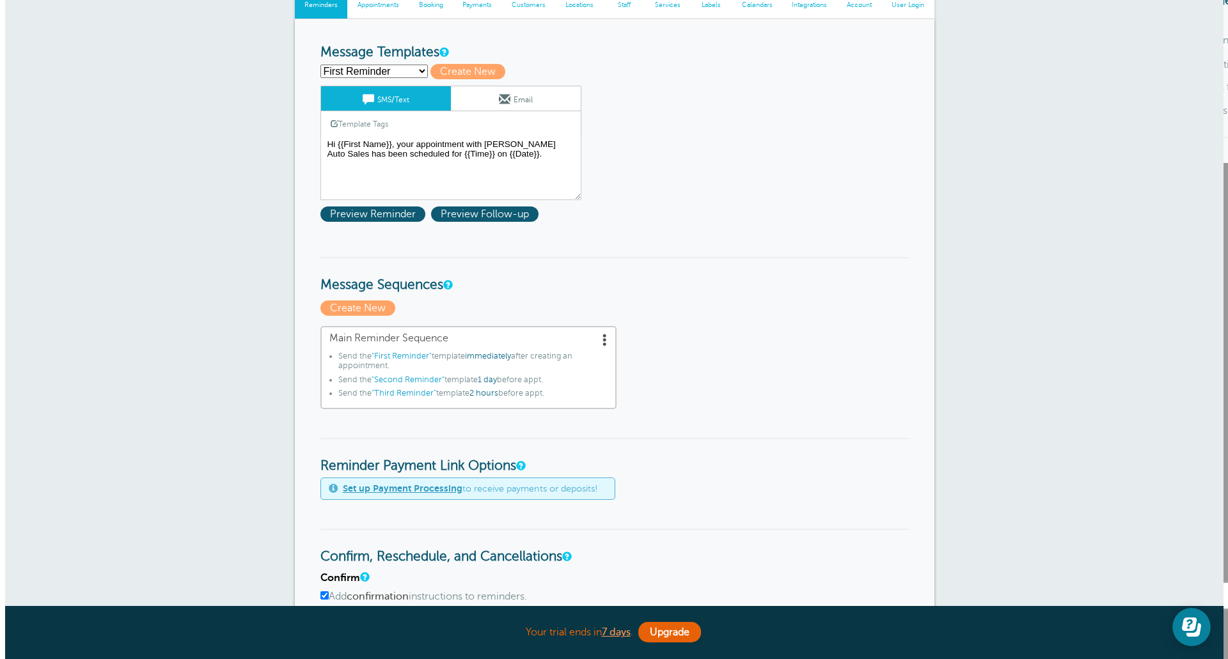
scroll to position [128, 0]
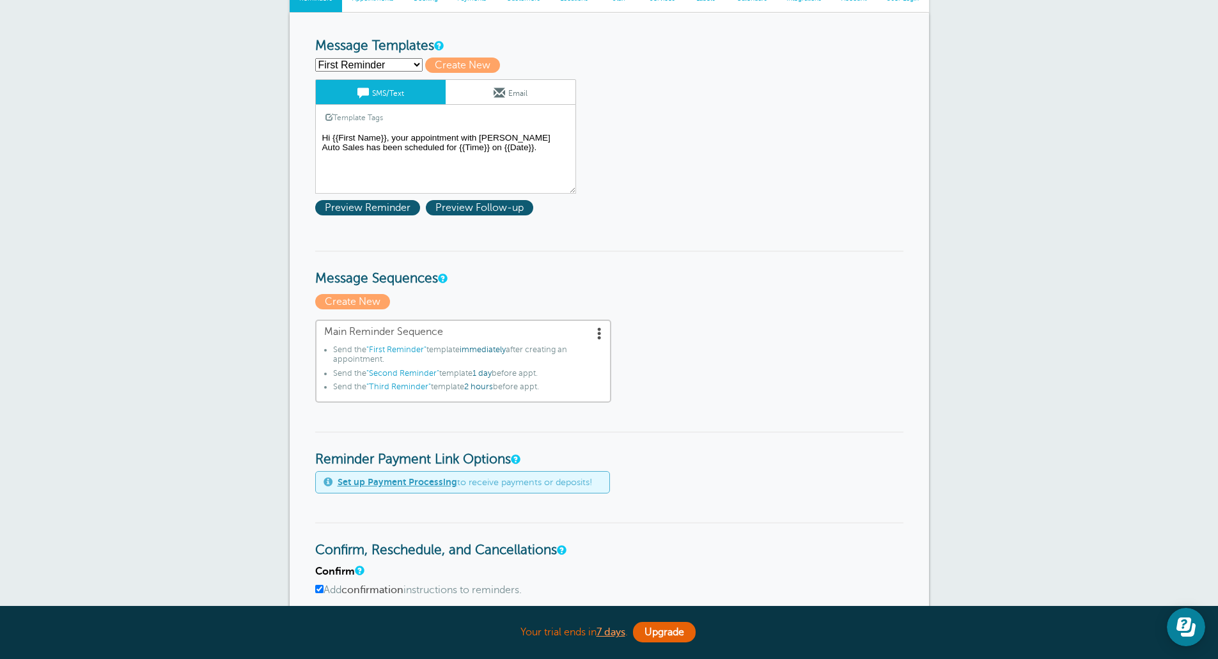
click at [564, 377] on li "Send the "Second Reminder" template 1 day before appt." at bounding box center [467, 376] width 269 height 14
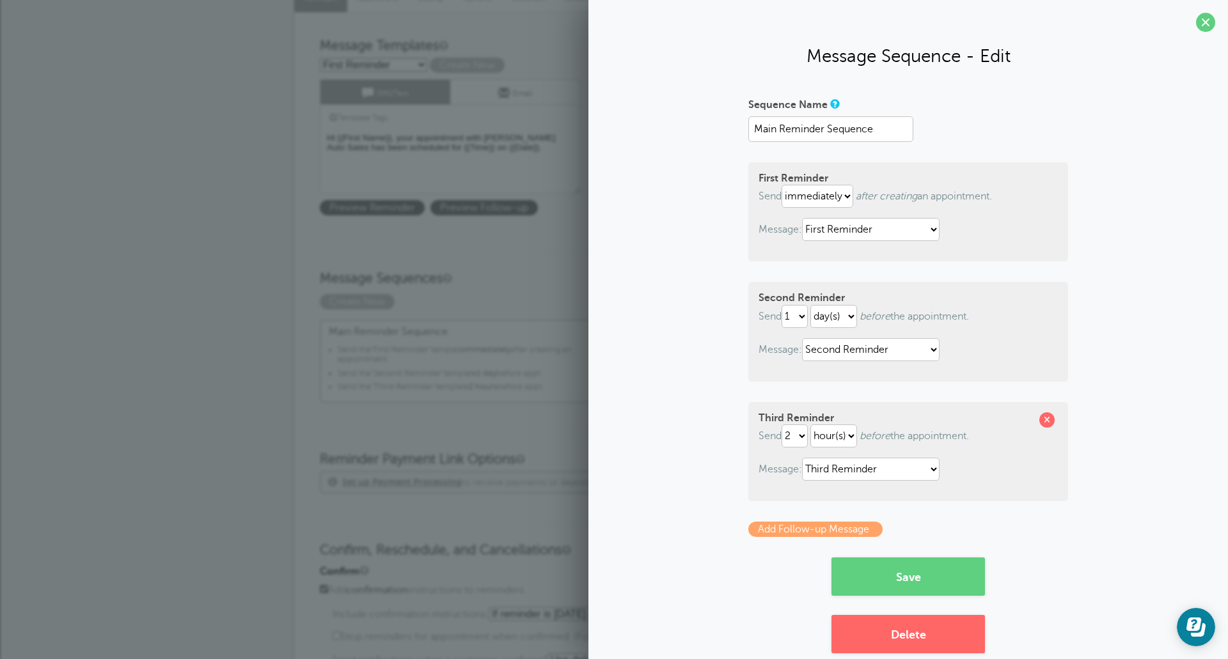
click at [768, 531] on link "Add Follow-up Message" at bounding box center [815, 529] width 134 height 15
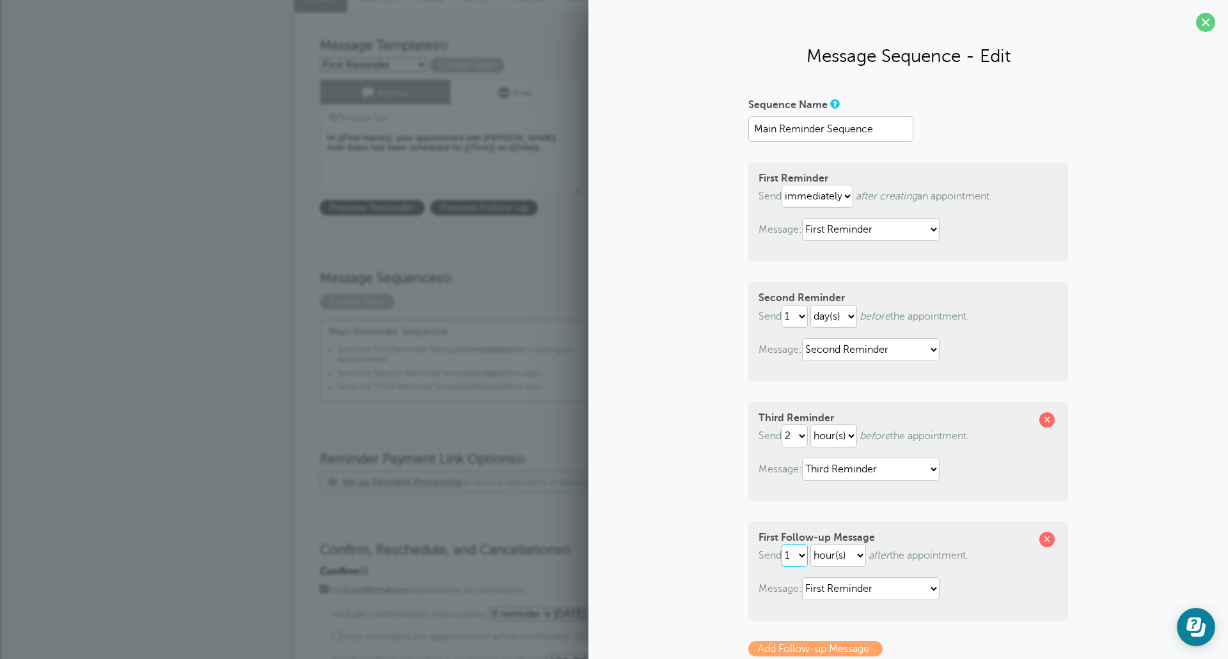
click at [799, 556] on select "1 2 3 4 5 6 7 8 9 10 11 12 13 14 15 16 17 18 19 20 21 22 23 24 25 26 27 28 29 30" at bounding box center [794, 555] width 26 height 23
click at [799, 558] on select "1 2 3 4 5 6 7 8 9 10 11 12 13 14 15 16 17 18 19 20 21 22 23 24 25 26 27 28 29 30" at bounding box center [794, 555] width 26 height 23
click at [845, 557] on select "hour(s) day(s) month(s)" at bounding box center [838, 555] width 56 height 23
select select "DAY"
click at [810, 544] on select "hour(s) day(s) month(s)" at bounding box center [838, 555] width 56 height 23
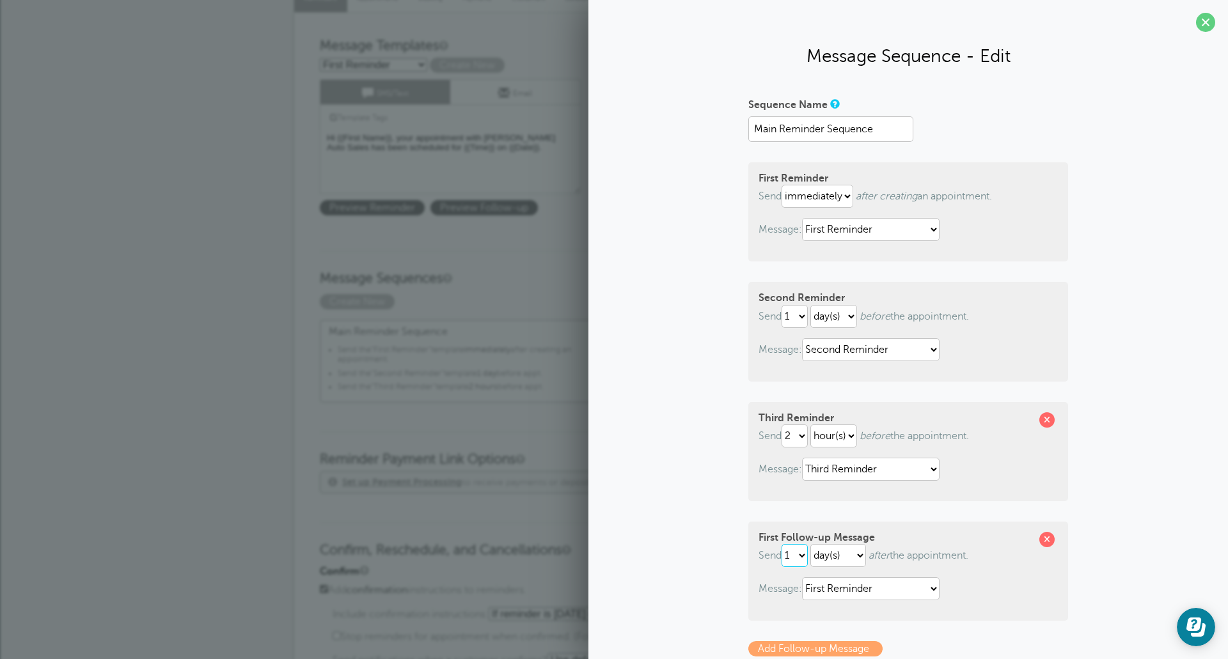
click at [801, 559] on select "1 2 3 4 5 6 7 8 9 10 11 12 13 14 15 16 17 18 19 20 21 22 23 24 25 26 27 28 29 30" at bounding box center [794, 555] width 26 height 23
select select "2"
click at [781, 544] on select "1 2 3 4 5 6 7 8 9 10 11 12 13 14 15 16 17 18 19 20 21 22 23 24 25 26 27 28 29 30" at bounding box center [794, 555] width 26 height 23
click at [827, 590] on select "First Reminder Follow Up: Ask For Review Second Reminder Third Reminder" at bounding box center [870, 588] width 137 height 23
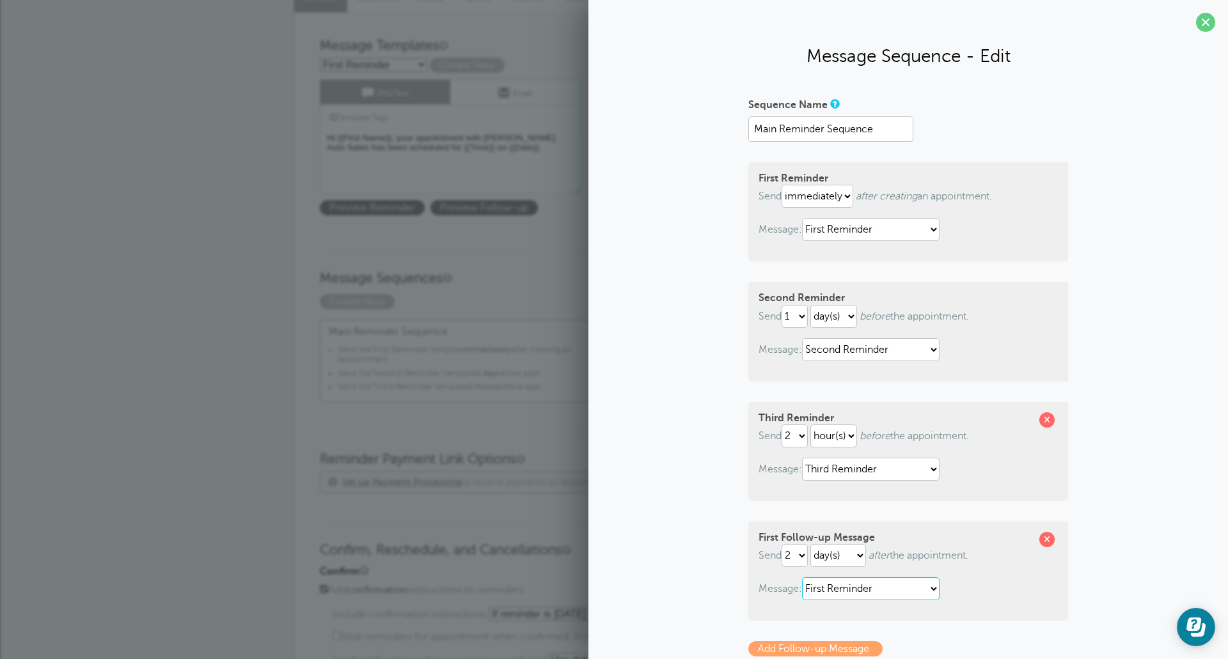
click at [808, 593] on select "First Reminder Follow Up: Ask For Review Second Reminder Third Reminder" at bounding box center [870, 588] width 137 height 23
select select "161280"
click at [802, 577] on select "First Reminder Follow Up: Ask For Review Second Reminder Third Reminder" at bounding box center [870, 588] width 137 height 23
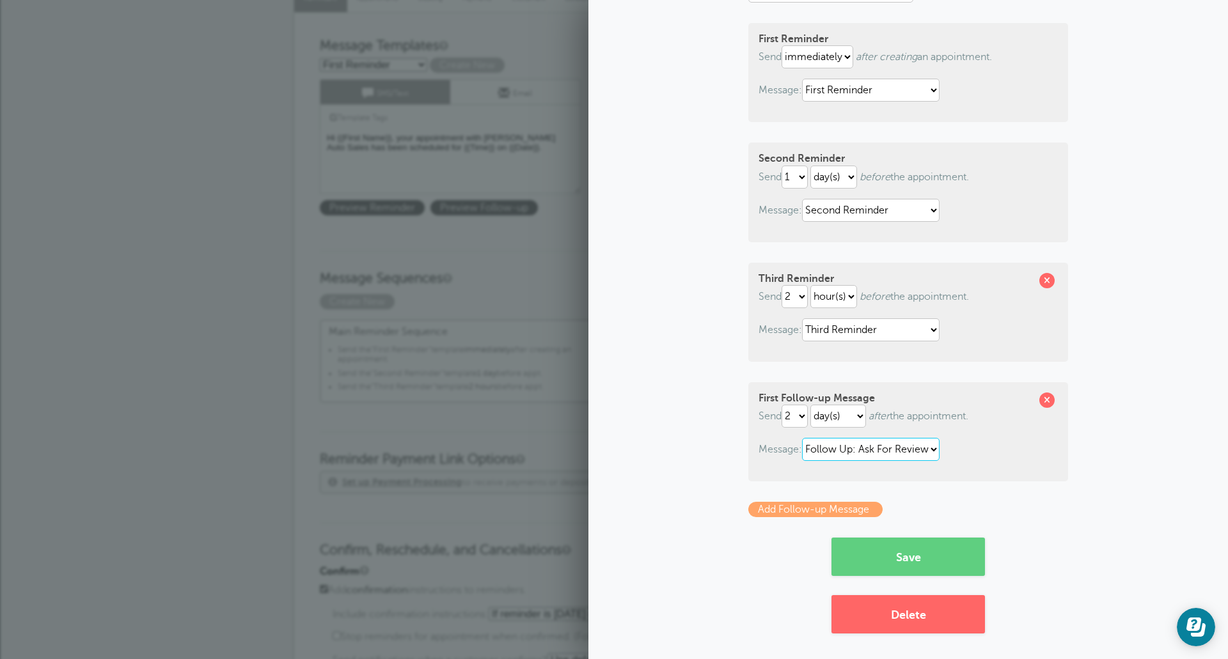
scroll to position [143, 0]
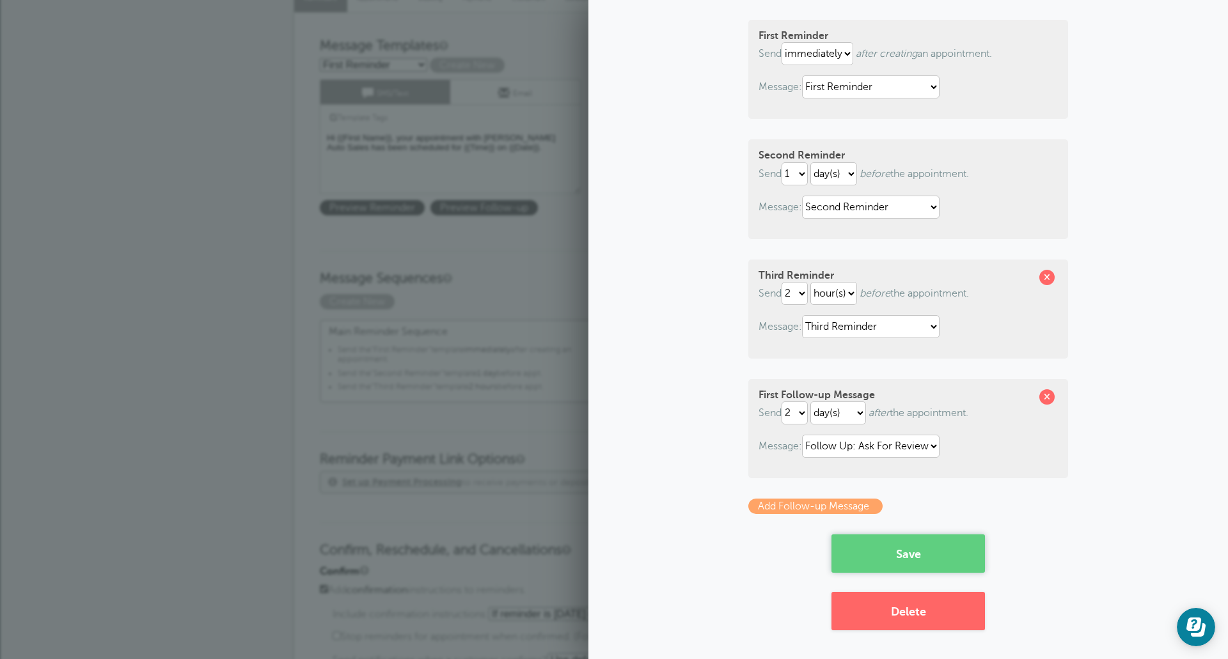
click at [918, 551] on button "Save" at bounding box center [907, 554] width 153 height 38
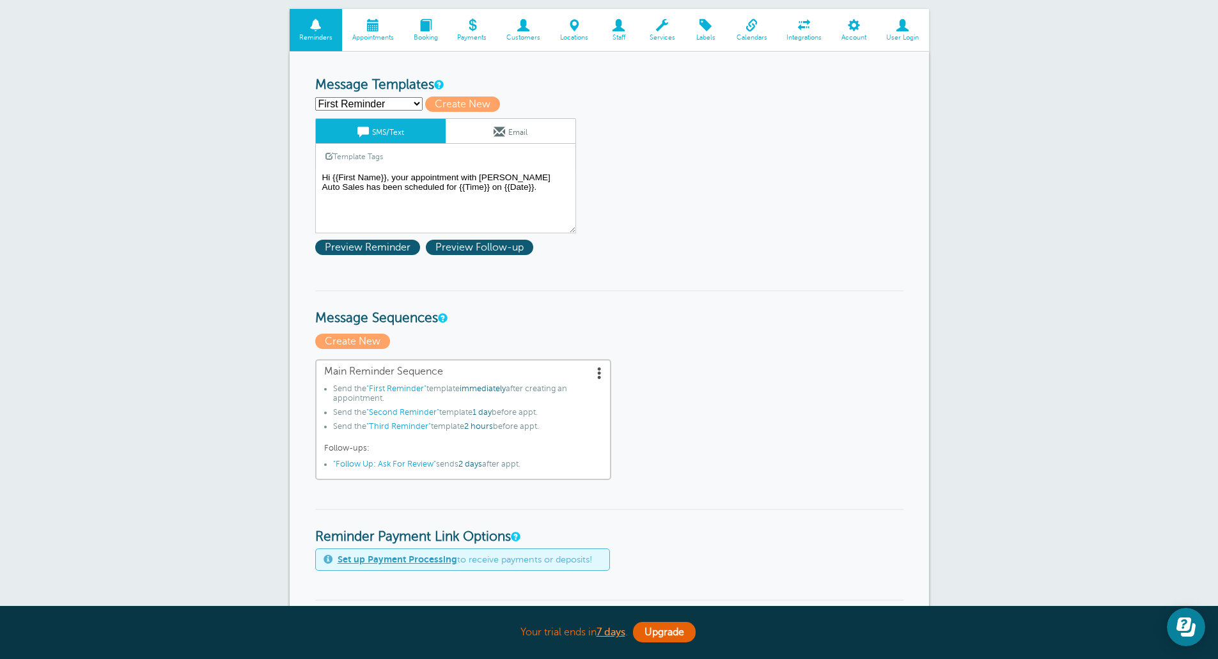
click at [627, 36] on span "Staff" at bounding box center [618, 38] width 29 height 8
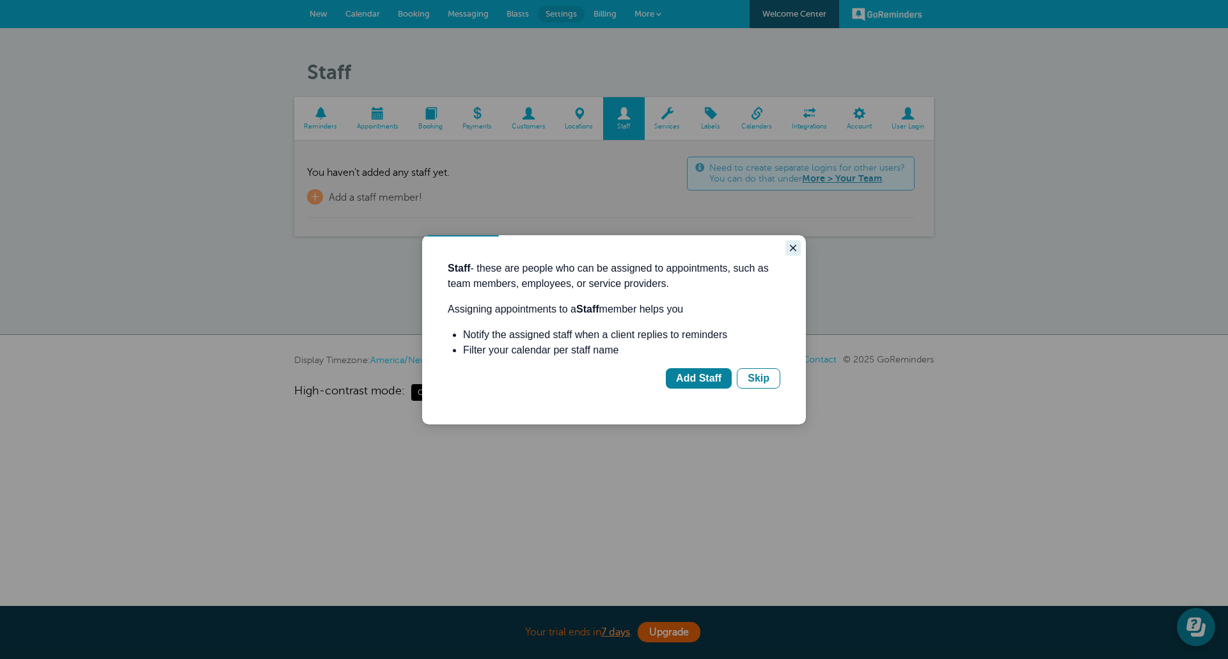
click at [791, 246] on icon "Close guide" at bounding box center [793, 248] width 6 height 6
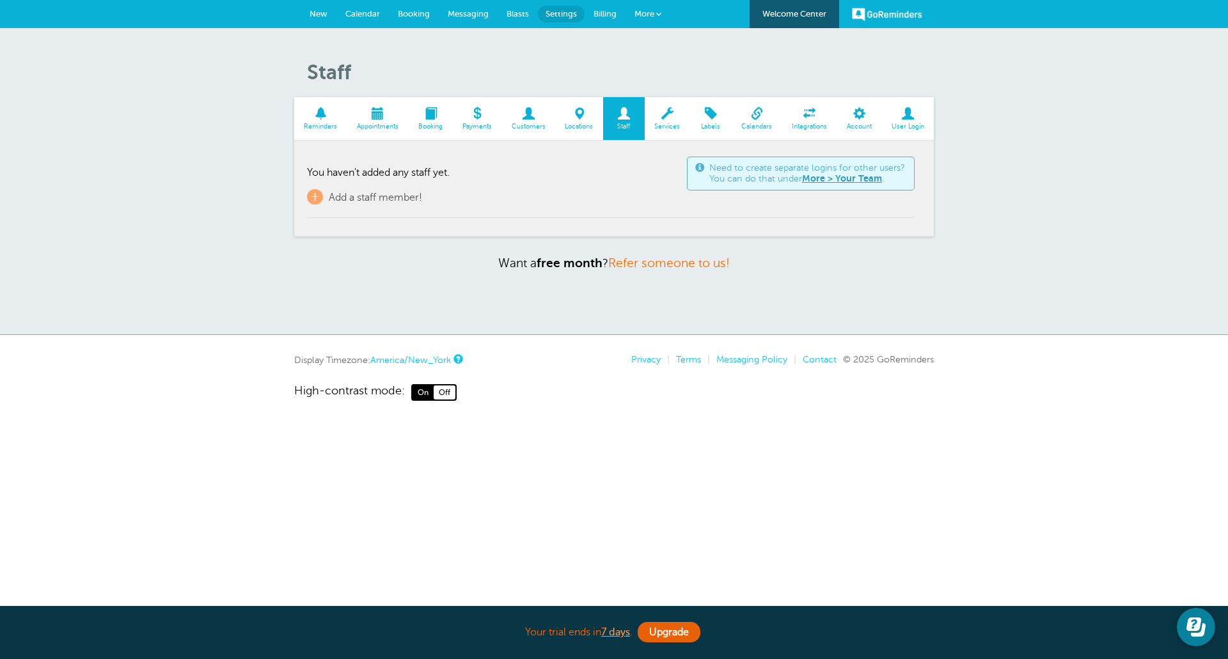
click at [514, 113] on span at bounding box center [528, 113] width 54 height 12
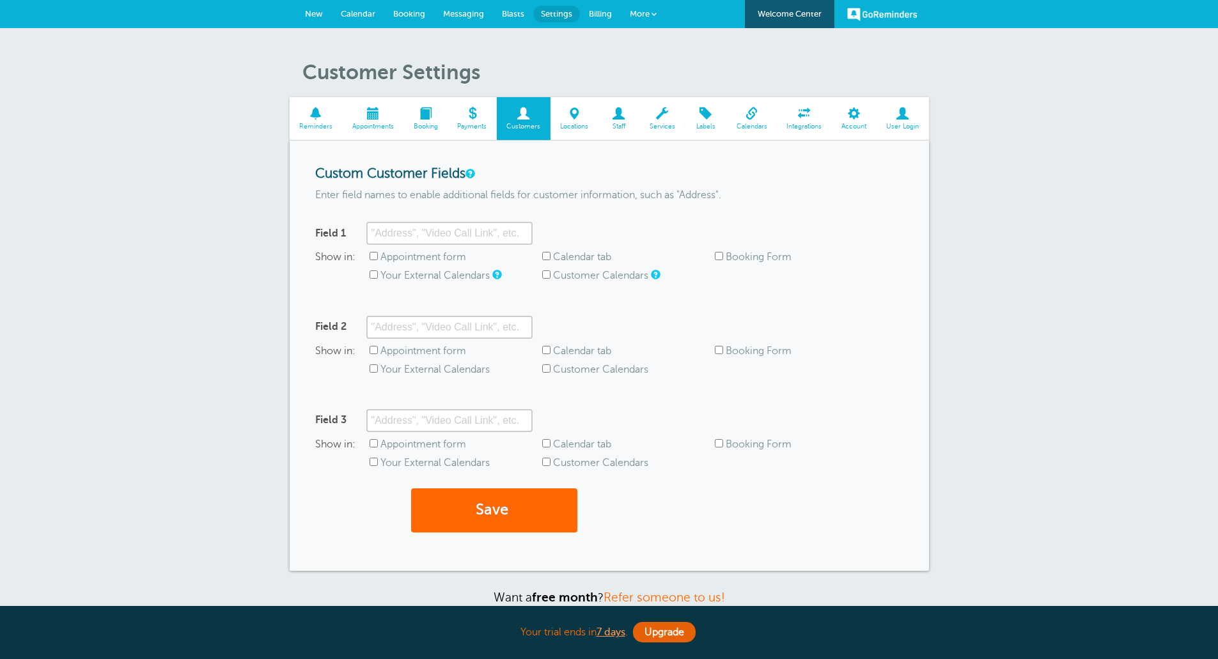
click at [304, 125] on span "Reminders" at bounding box center [316, 127] width 40 height 8
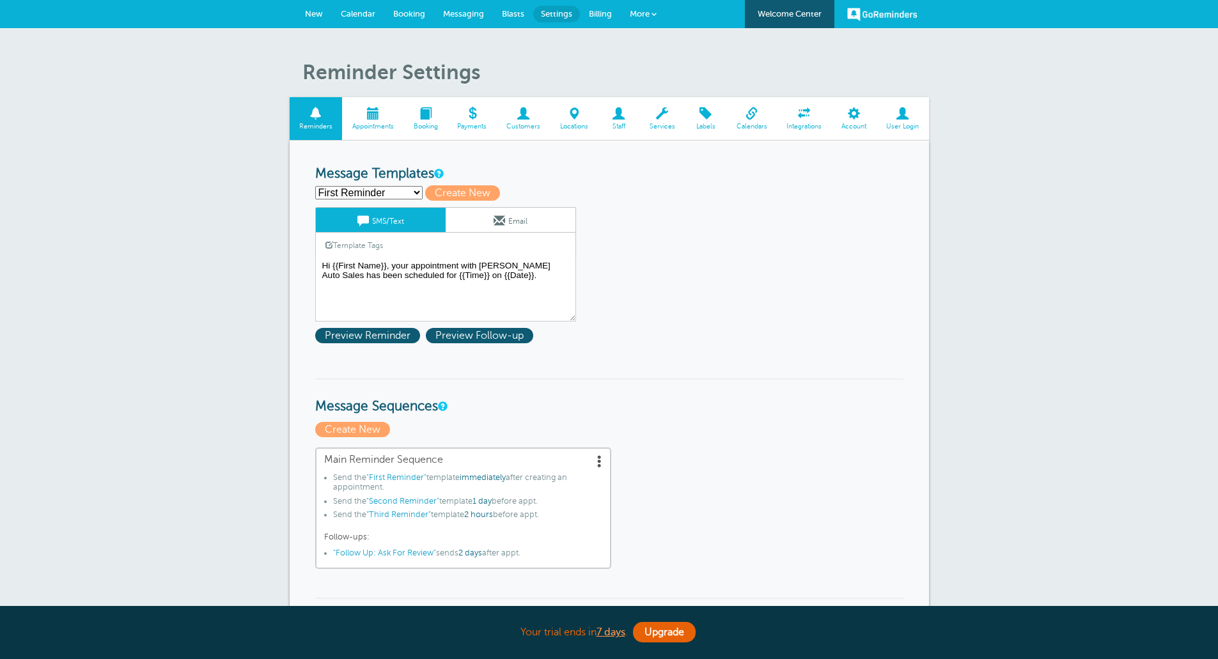
click at [368, 124] on span "Appointments" at bounding box center [372, 127] width 49 height 8
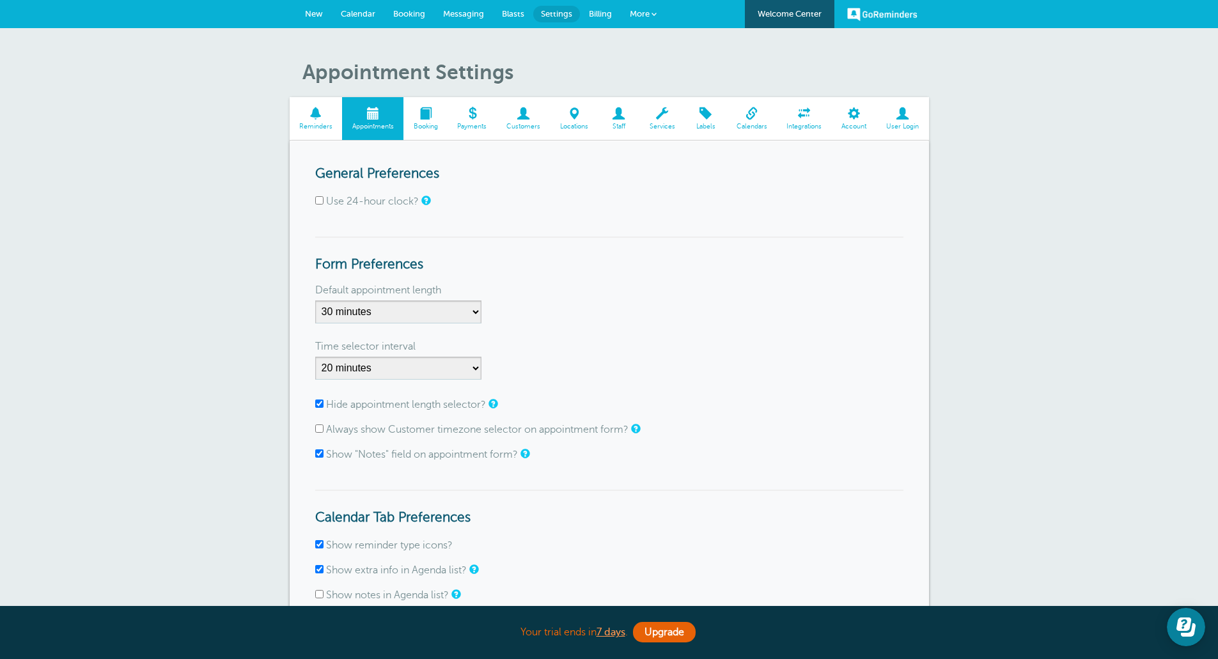
click at [635, 9] on span "More" at bounding box center [640, 14] width 20 height 10
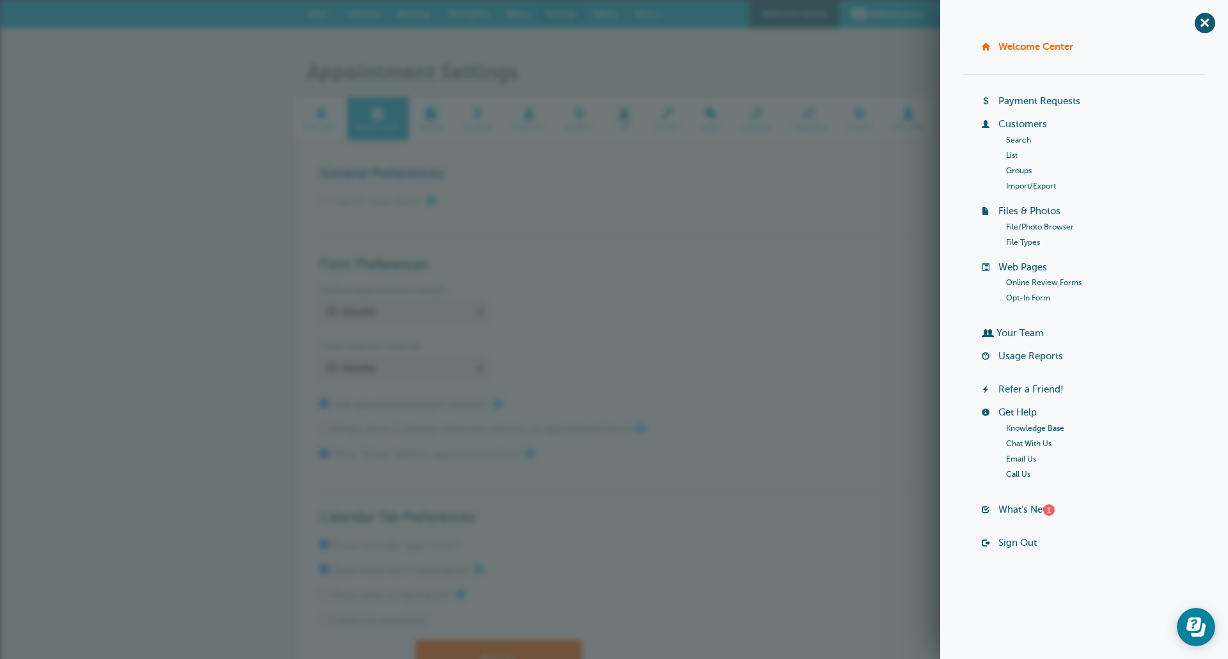
click at [1024, 282] on link "Online Review Forms" at bounding box center [1043, 282] width 75 height 9
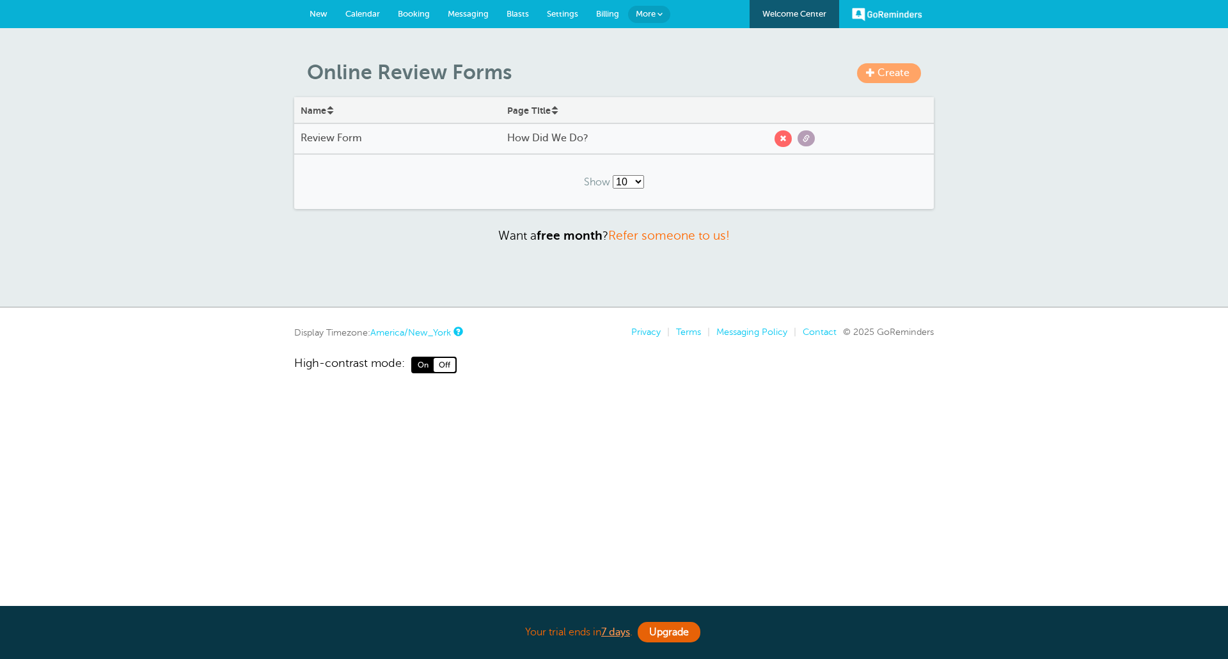
click at [801, 141] on span at bounding box center [805, 138] width 17 height 16
click at [803, 141] on span at bounding box center [806, 138] width 7 height 7
click at [359, 19] on link "Calendar" at bounding box center [362, 14] width 52 height 28
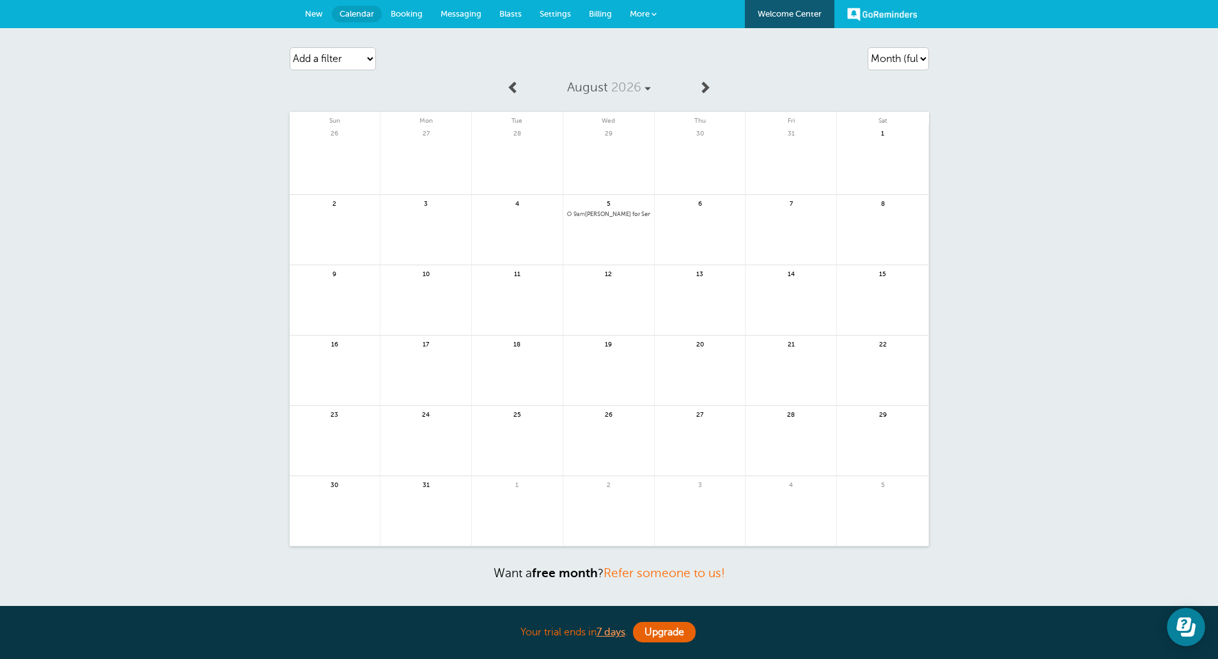
click at [641, 8] on link "More" at bounding box center [643, 14] width 45 height 29
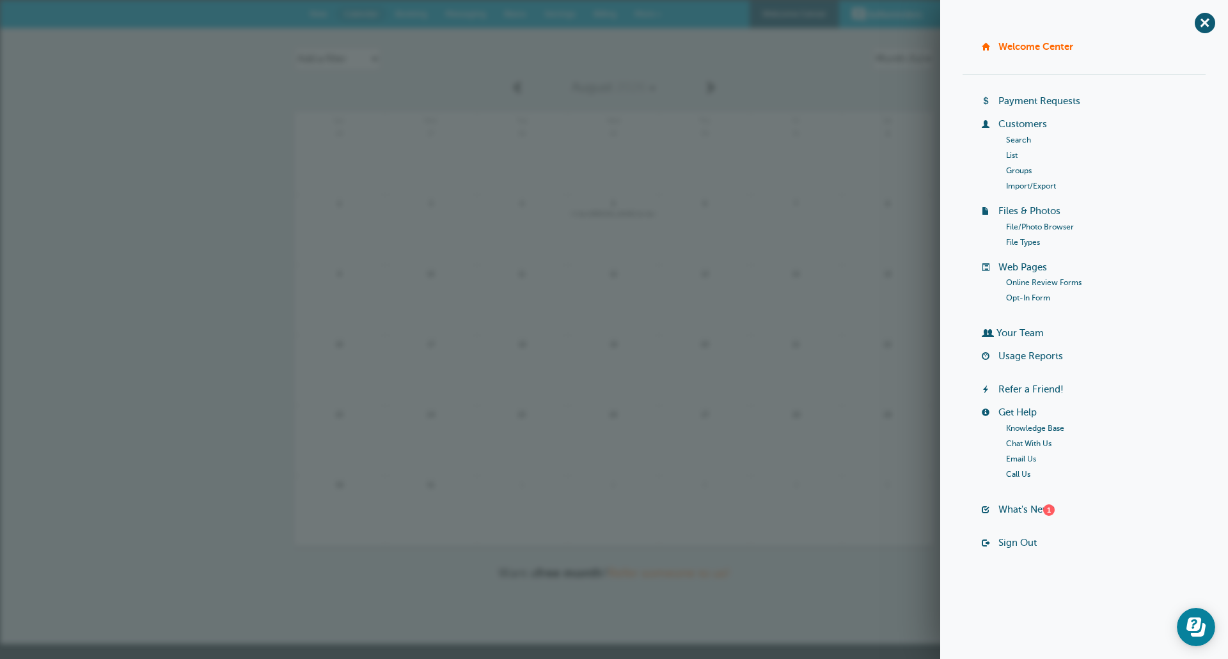
click at [1035, 333] on link "Your Team" at bounding box center [1019, 333] width 47 height 10
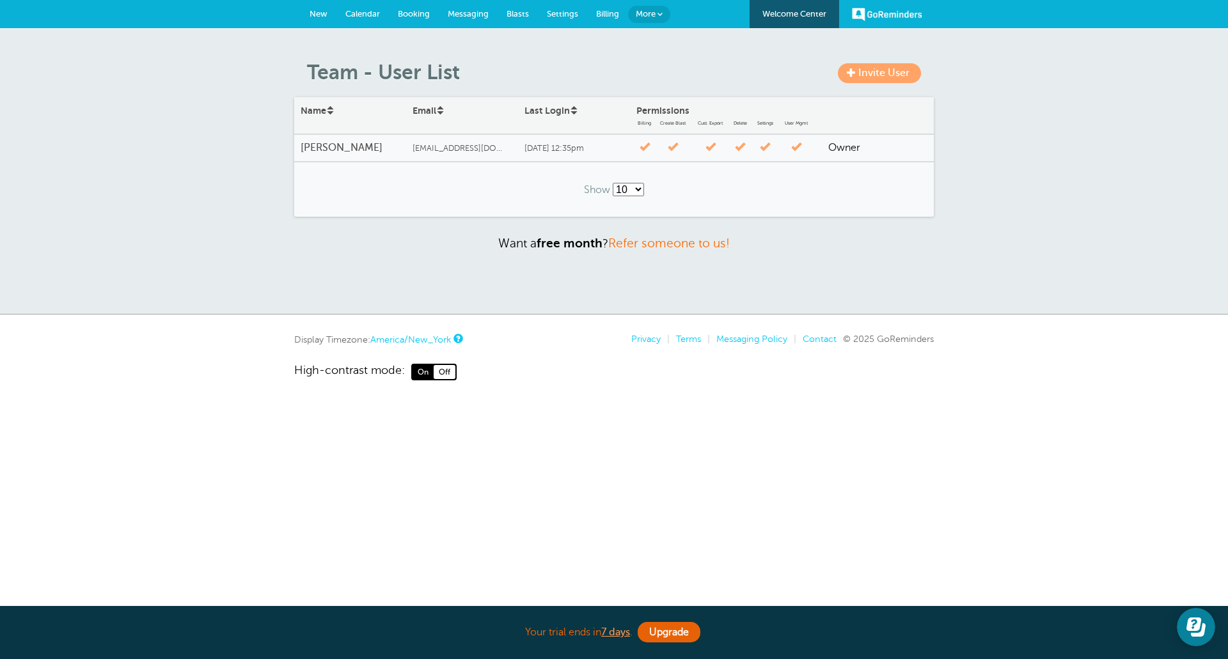
click at [854, 73] on span at bounding box center [851, 72] width 9 height 9
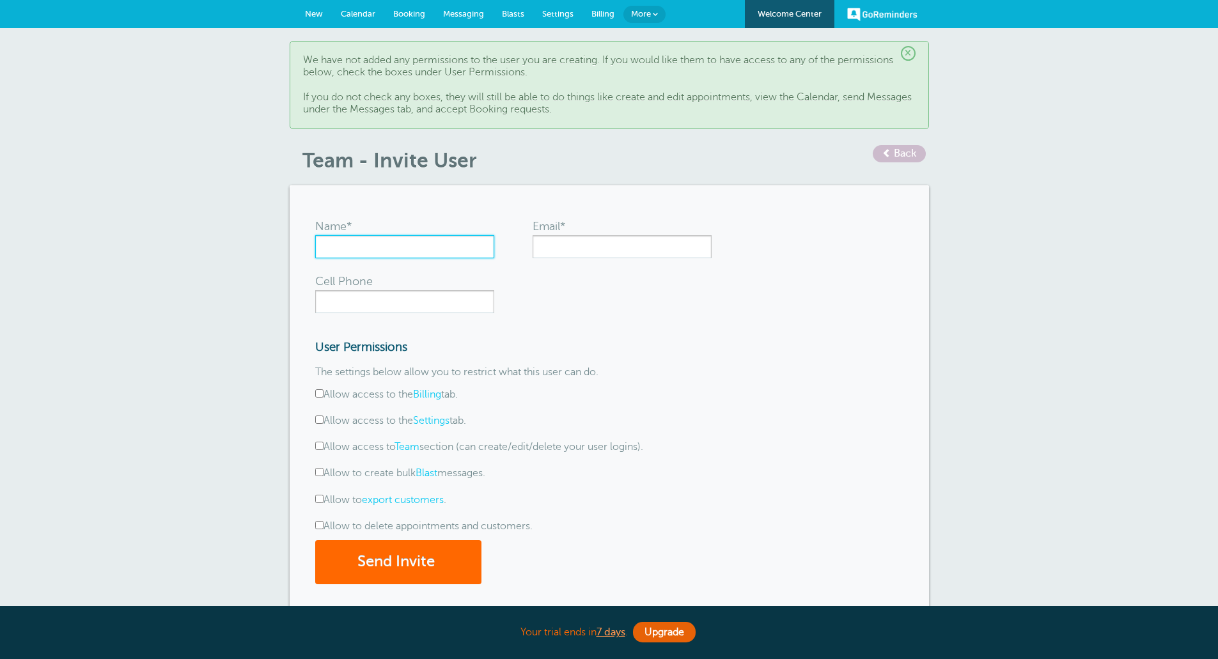
click at [478, 248] on input "Name*" at bounding box center [404, 246] width 179 height 23
type input "[PERSON_NAME]"
click at [558, 245] on input "Email*" at bounding box center [622, 246] width 179 height 23
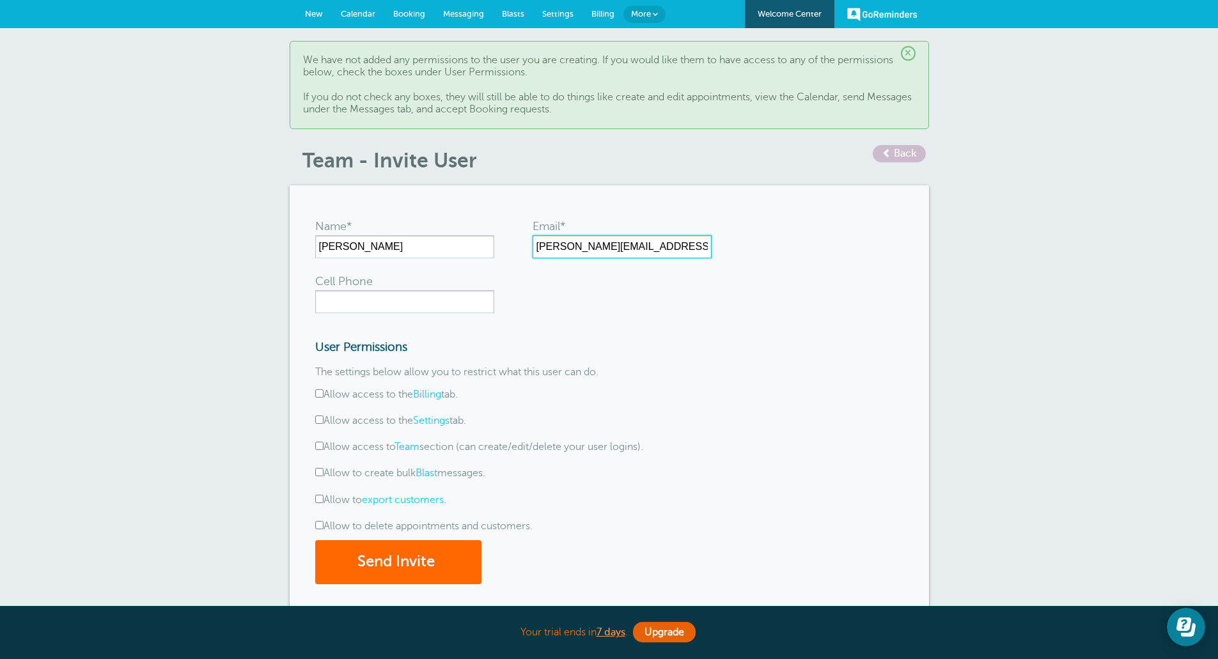
type input "[PERSON_NAME][EMAIL_ADDRESS][DOMAIN_NAME]"
click at [409, 311] on input "Cell Phone" at bounding box center [404, 301] width 179 height 23
type input "231"
click at [318, 444] on input "Allow access to Team section (can create/edit/delete your user logins)." at bounding box center [319, 446] width 8 height 8
checkbox input "true"
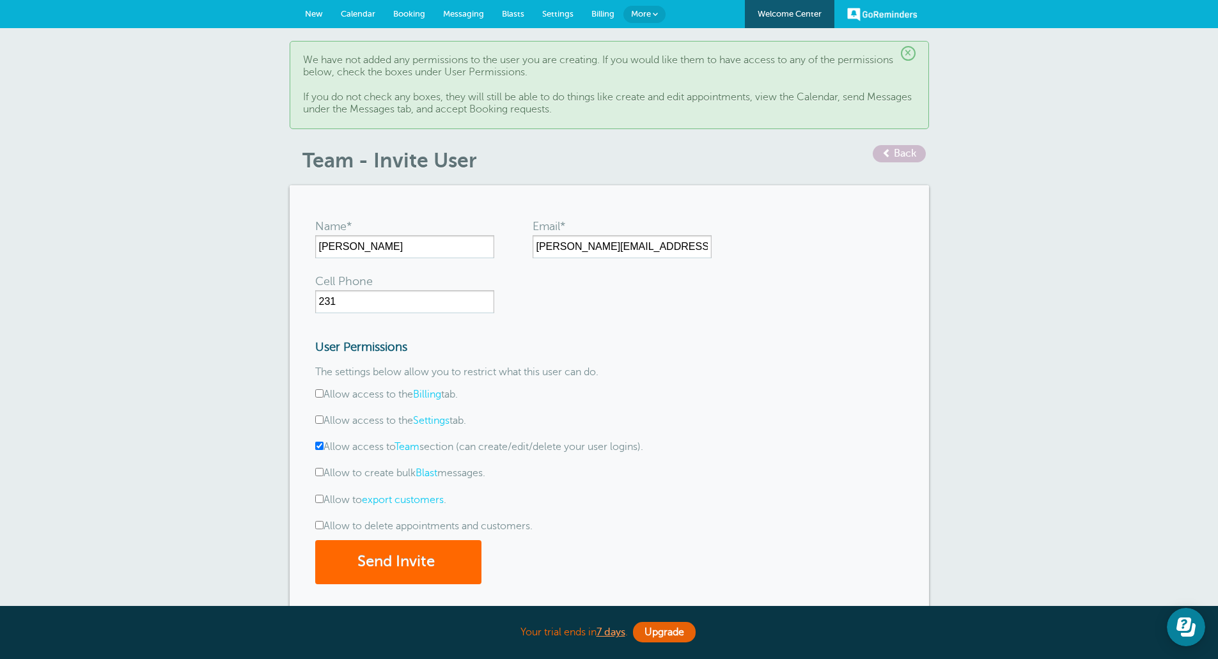
click at [315, 471] on input "Allow to create bulk Blast messages." at bounding box center [319, 472] width 8 height 8
checkbox input "true"
click at [322, 497] on input "Allow to export customers ." at bounding box center [319, 499] width 8 height 8
checkbox input "true"
click at [319, 526] on input "Allow to delete appointments and customers." at bounding box center [319, 525] width 8 height 8
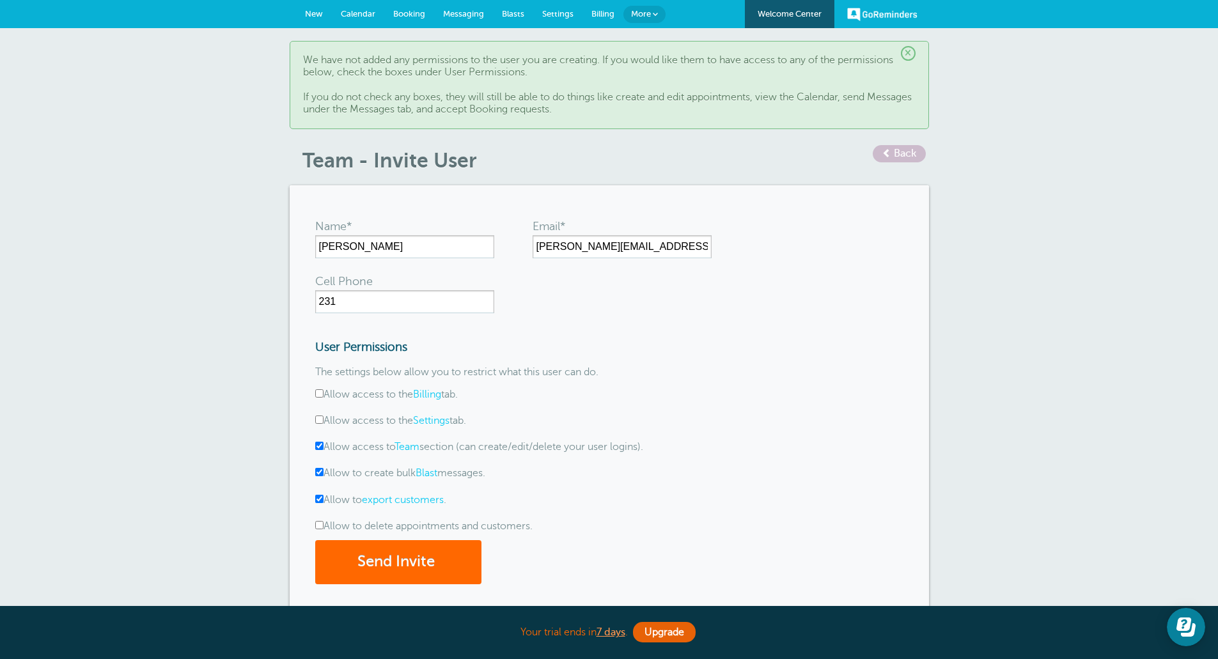
checkbox input "true"
click at [318, 420] on input "Allow access to the Settings tab." at bounding box center [319, 420] width 8 height 8
click at [322, 420] on input "Allow access to the Settings tab." at bounding box center [319, 420] width 8 height 8
checkbox input "false"
click at [359, 299] on input "231" at bounding box center [404, 301] width 179 height 23
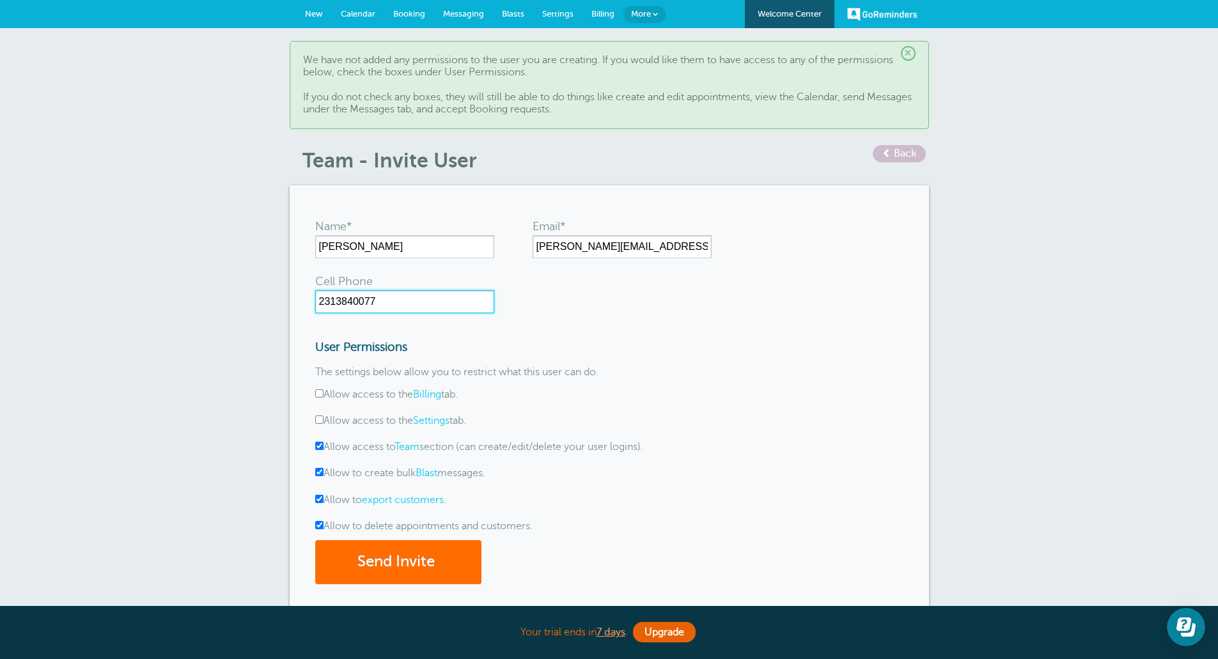
type input "2313840077"
click at [408, 558] on button "Send Invite" at bounding box center [398, 562] width 166 height 44
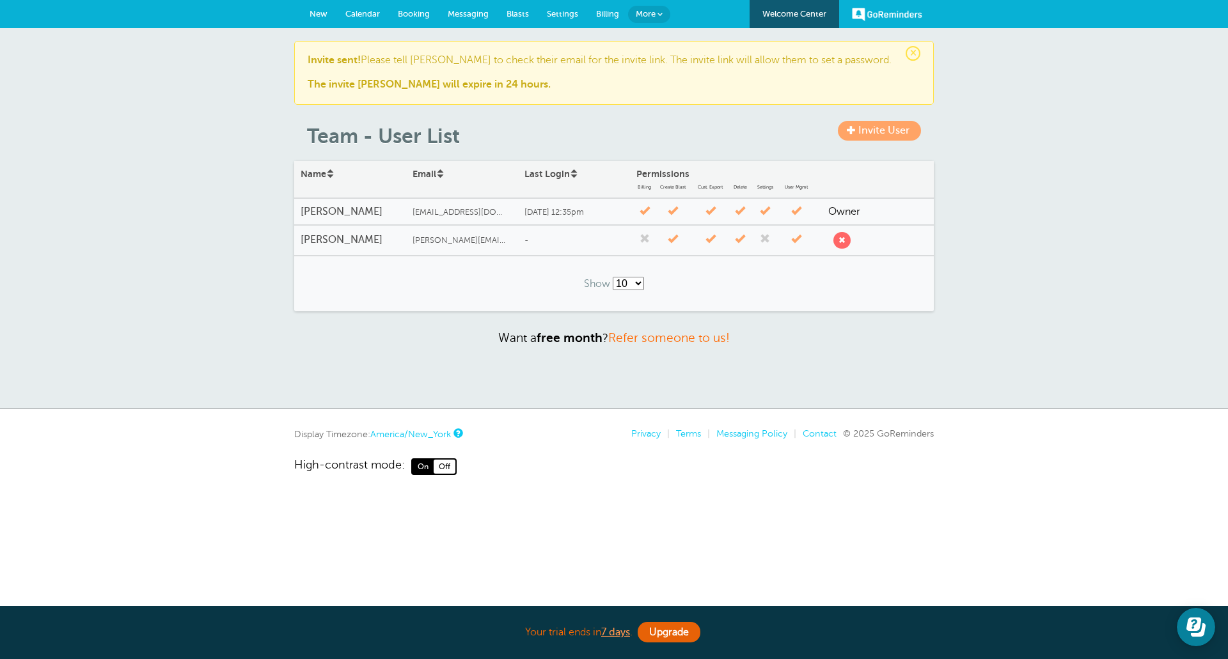
click at [323, 16] on span "New" at bounding box center [318, 14] width 18 height 10
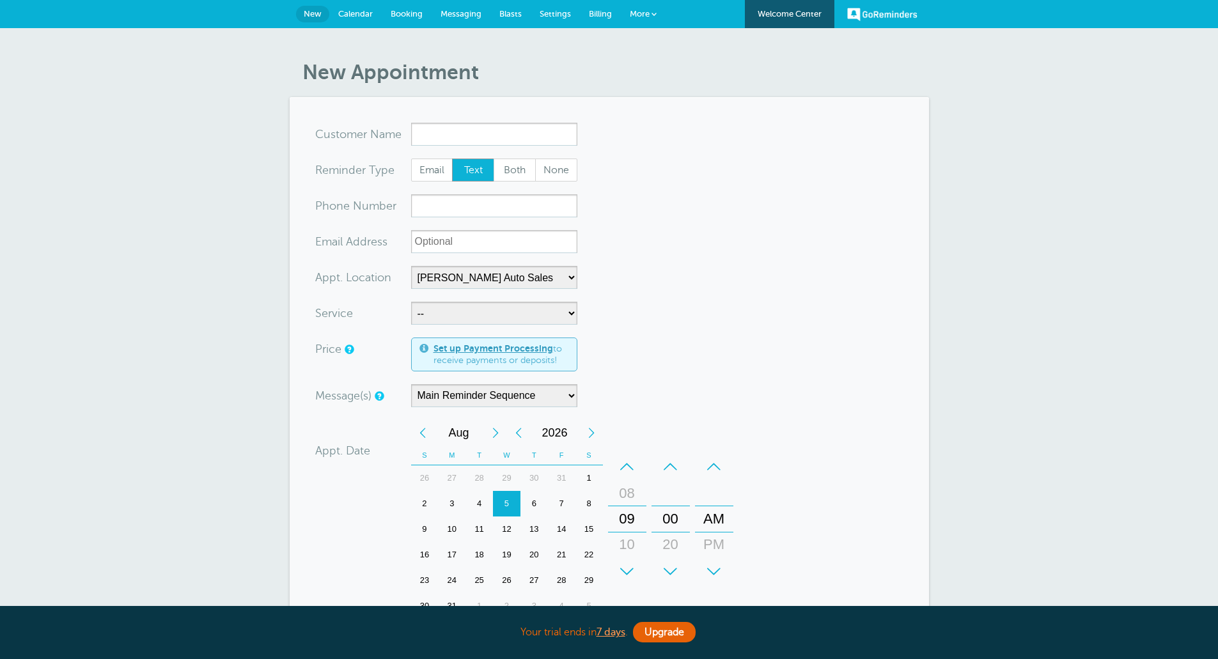
select select "24897"
click at [787, 283] on form "You are creating a new customer. To use an existing customer select one from th…" at bounding box center [609, 457] width 588 height 668
